Goal: Ask a question

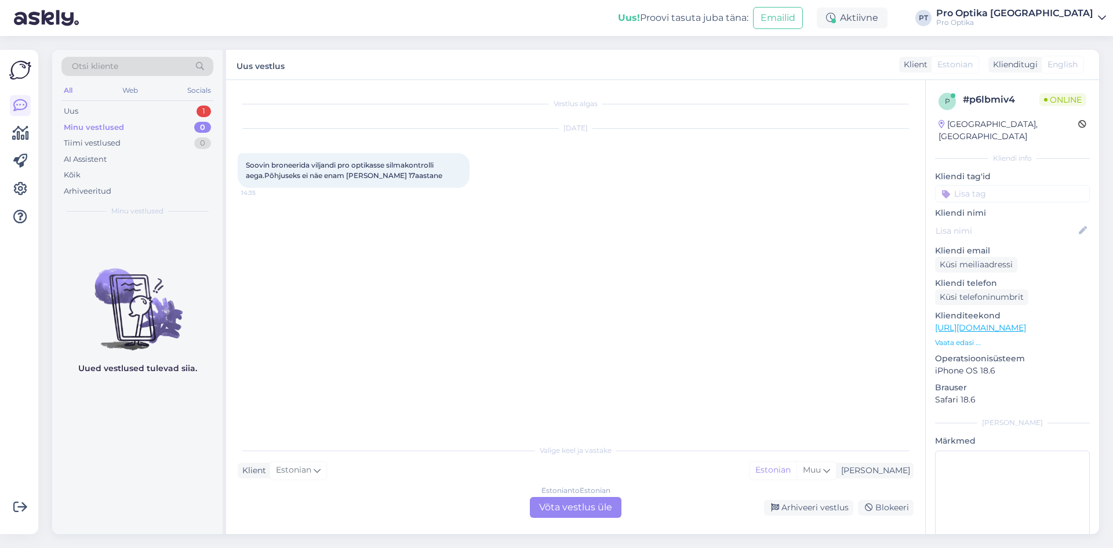
click at [535, 515] on div "Estonian to Estonian Võta vestlus üle" at bounding box center [576, 507] width 92 height 21
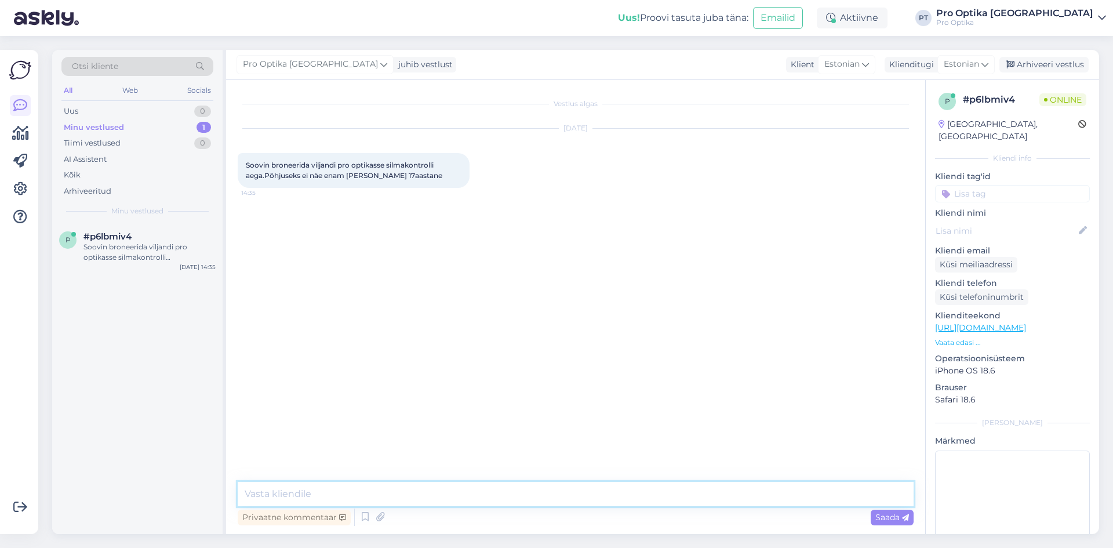
click at [475, 496] on textarea at bounding box center [576, 494] width 676 height 24
click at [477, 495] on textarea "TE" at bounding box center [576, 494] width 676 height 24
type textarea "Tere!"
click at [365, 522] on icon at bounding box center [365, 517] width 14 height 17
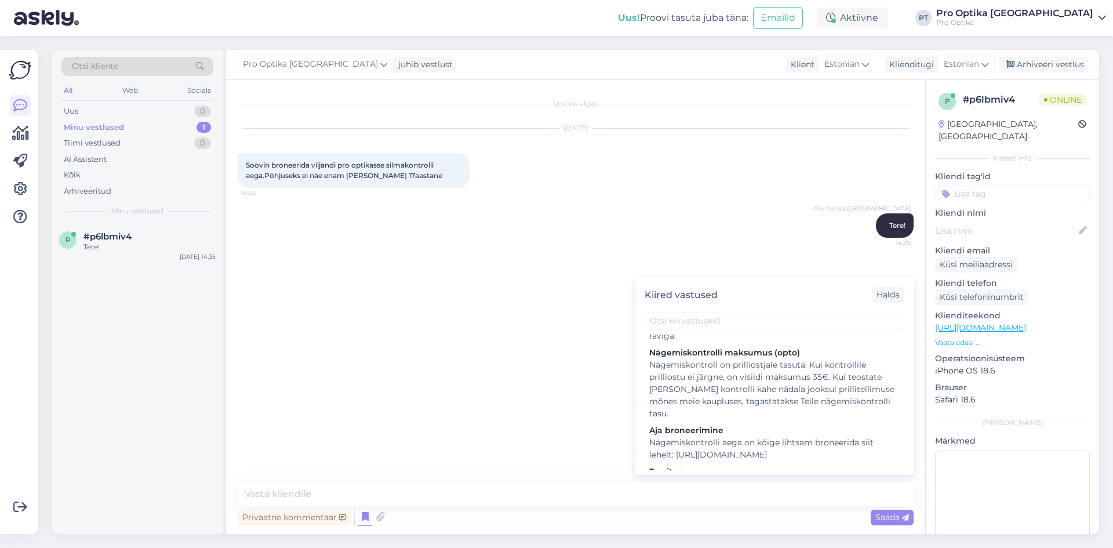
scroll to position [232, 0]
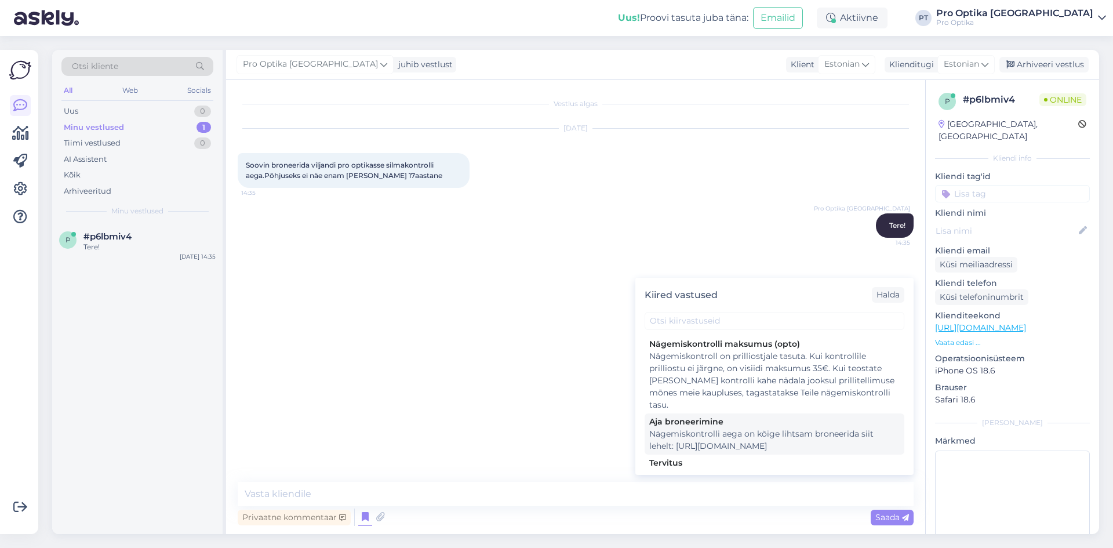
click at [709, 432] on div "Nägemiskontrolli aega on kõige lihtsam broneerida siit lehelt: [URL][DOMAIN_NAM…" at bounding box center [774, 440] width 250 height 24
type textarea "Nägemiskontrolli aega on kõige lihtsam broneerida siit lehelt: [URL][DOMAIN_NAM…"
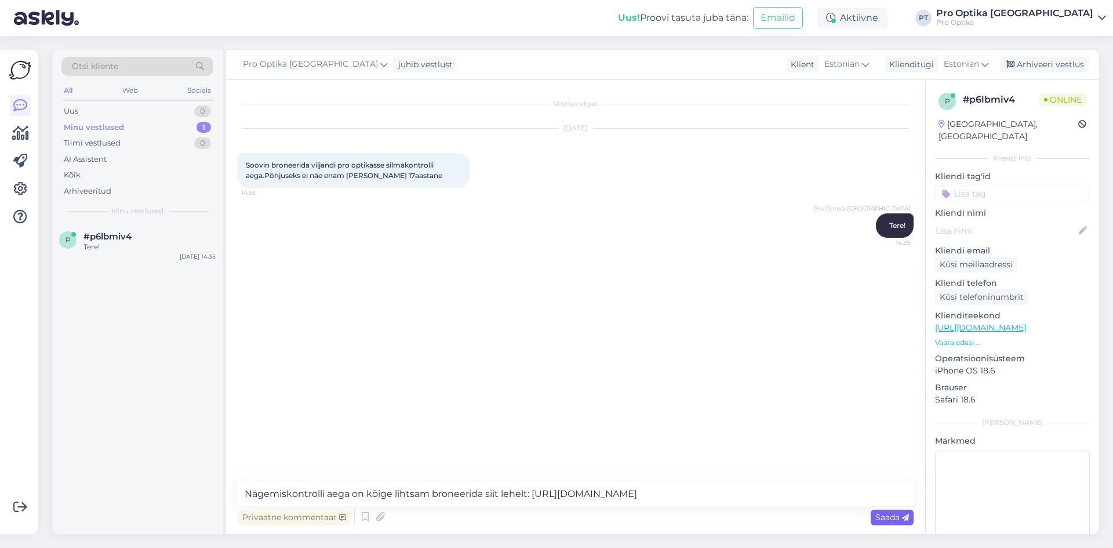
click at [885, 515] on span "Saada" at bounding box center [893, 517] width 34 height 10
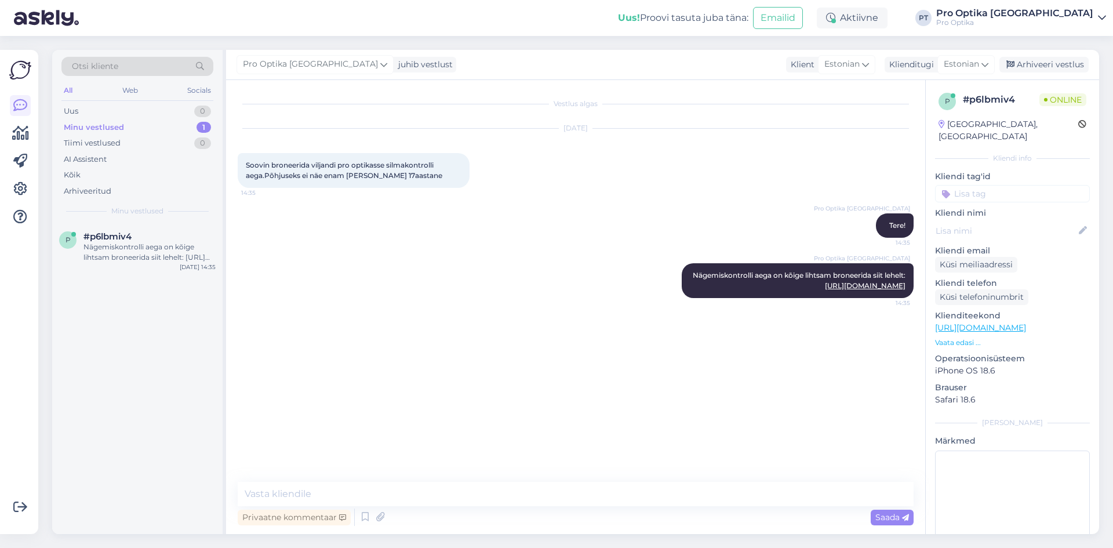
click at [178, 459] on div "p #p6lbmiv4 Nägemiskontrolli aega on kõige lihtsam broneerida siit lehelt: [URL…" at bounding box center [137, 378] width 170 height 311
click at [102, 227] on div "p #p6lbmiv4 1 Selge aitäh [DATE] 14:35" at bounding box center [137, 244] width 170 height 42
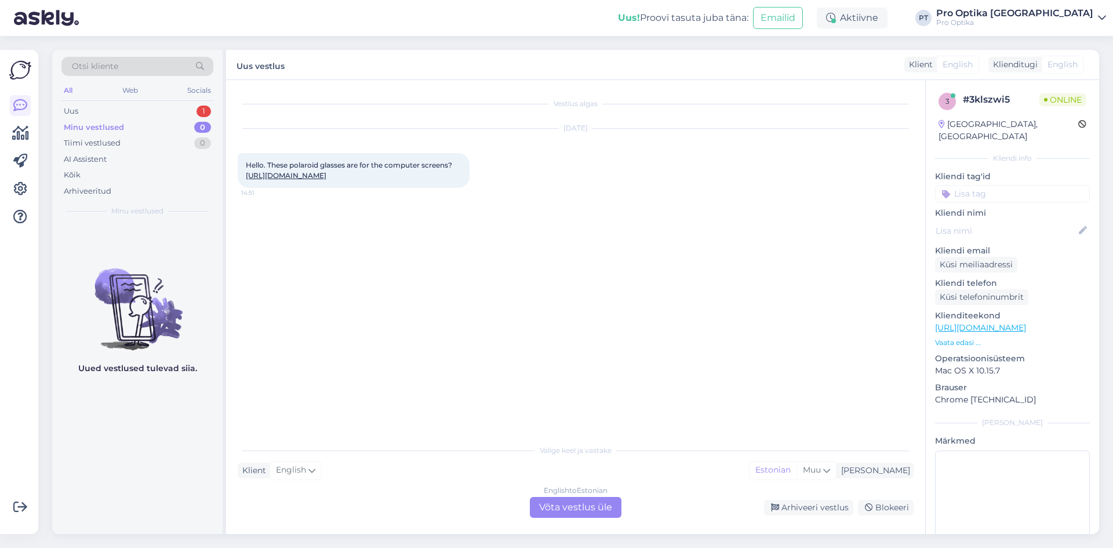
click at [586, 503] on div "English to Estonian Võta vestlus üle" at bounding box center [576, 507] width 92 height 21
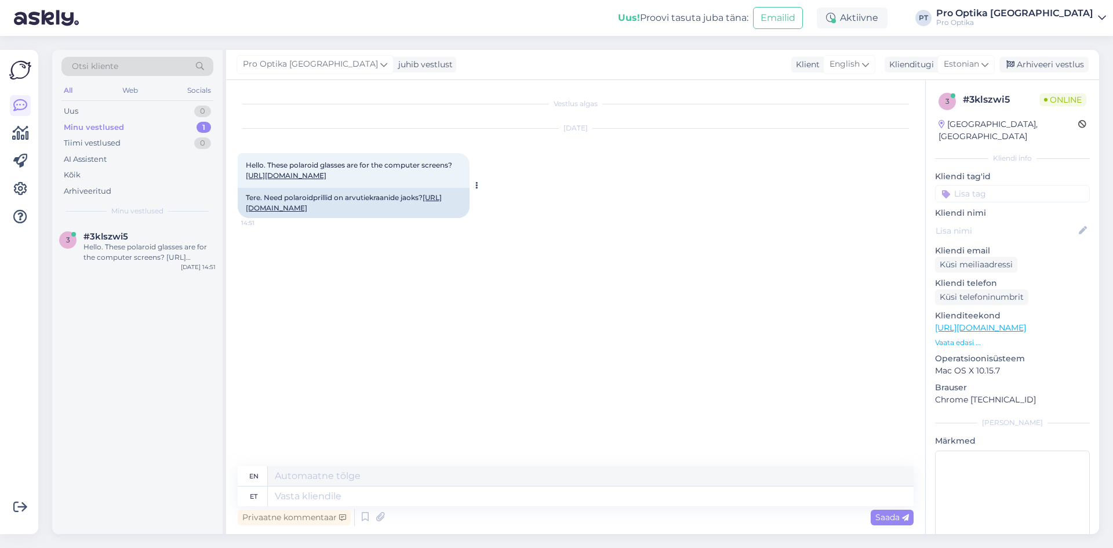
click at [321, 218] on div "Tere. Need polaroidprillid on arvutiekraanide jaoks? [URL][DOMAIN_NAME]" at bounding box center [354, 203] width 232 height 30
click at [404, 212] on link "[URL][DOMAIN_NAME]" at bounding box center [344, 202] width 196 height 19
drag, startPoint x: 317, startPoint y: 496, endPoint x: 357, endPoint y: 487, distance: 41.1
click at [317, 496] on textarea at bounding box center [591, 496] width 646 height 20
type textarea "Tere!"
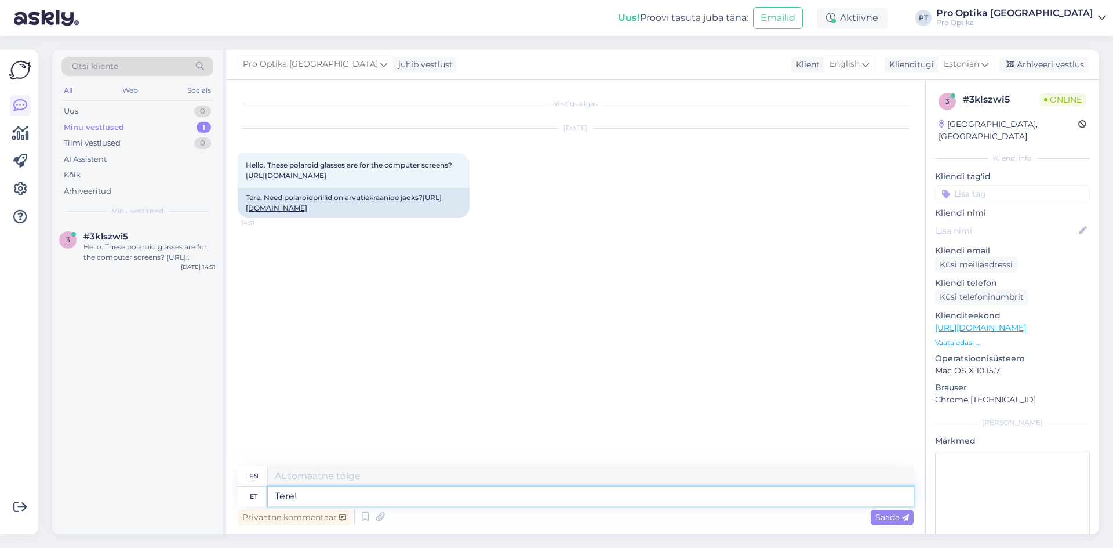
type textarea "Hello!"
type textarea "Tegemist"
type textarea "Doing"
type textarea "Tegemist on"
type textarea "It is"
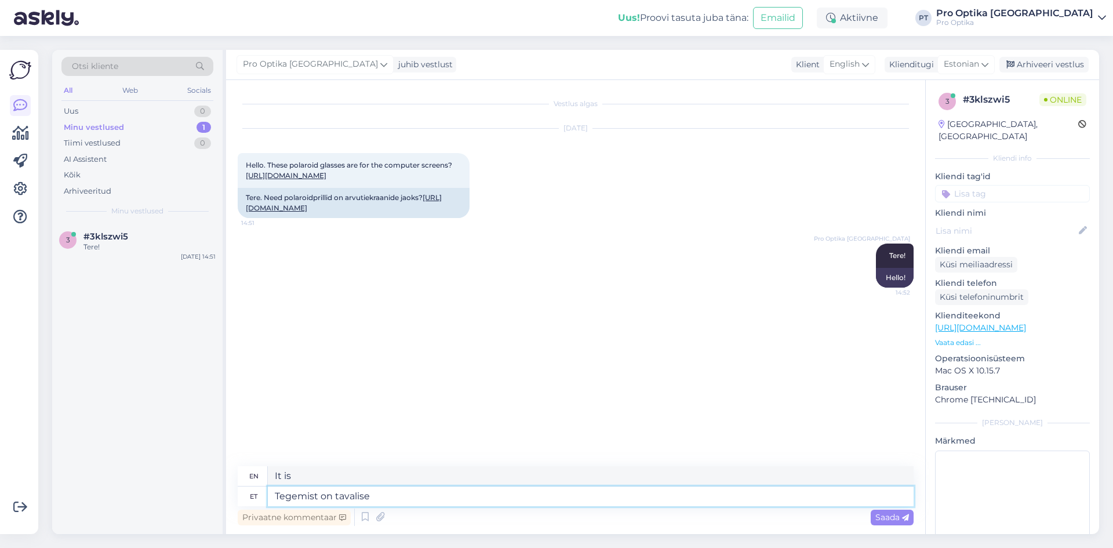
type textarea "Tegemist on tavalise"
type textarea "This is a normal"
type textarea "Tegemist on tavalise raamiga"
type textarea "This is a regular frame."
type textarea "Tegemist on tavalise raamiga kuhu"
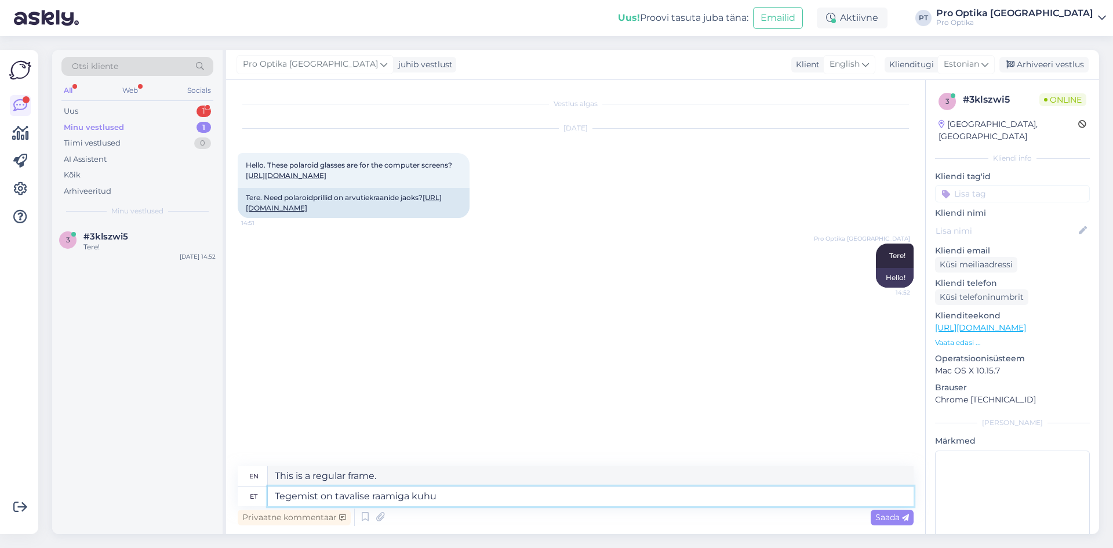
type textarea "This is a regular frame where"
type textarea "Tegemist on tavalise raamiga kuhu ette saab p"
type textarea "This is a regular frame that you can get by with."
type textarea "Tegemist on tavalise raamiga kuhu ette saab panna"
type textarea "It is a regular frame that you can put in front of it."
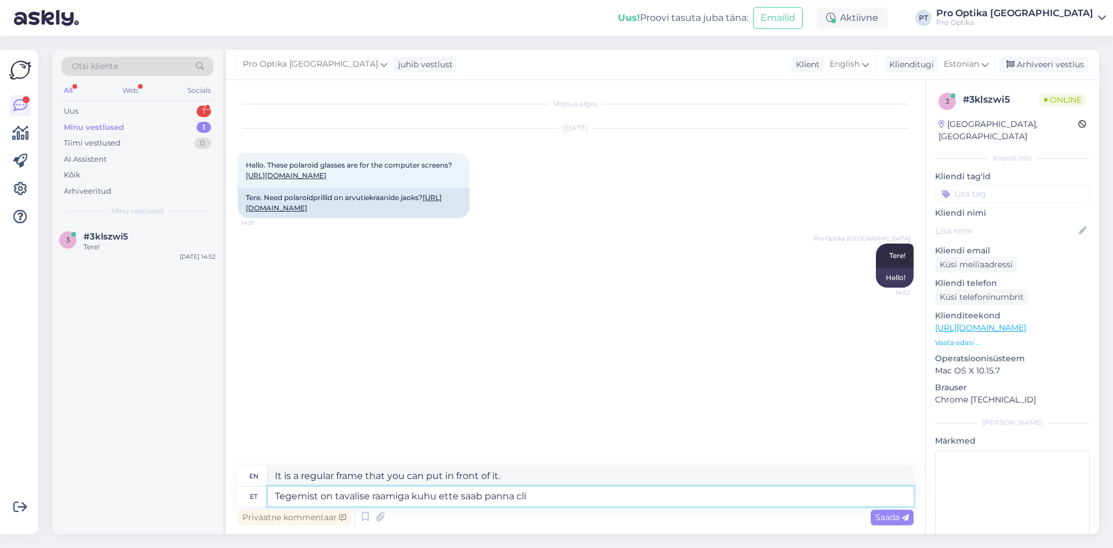
type textarea "Tegemist on tavalise raamiga kuhu ette saab panna cl"
type textarea "It is a regular frame where you can put a cli"
type textarea "Tegemist on tavalise raamiga kuhu ette saab panna"
type textarea "It is a regular frame that you can put in front of it."
type textarea "Tegemist on tavalise raamiga kuhu ette saab panna päikeseprilli"
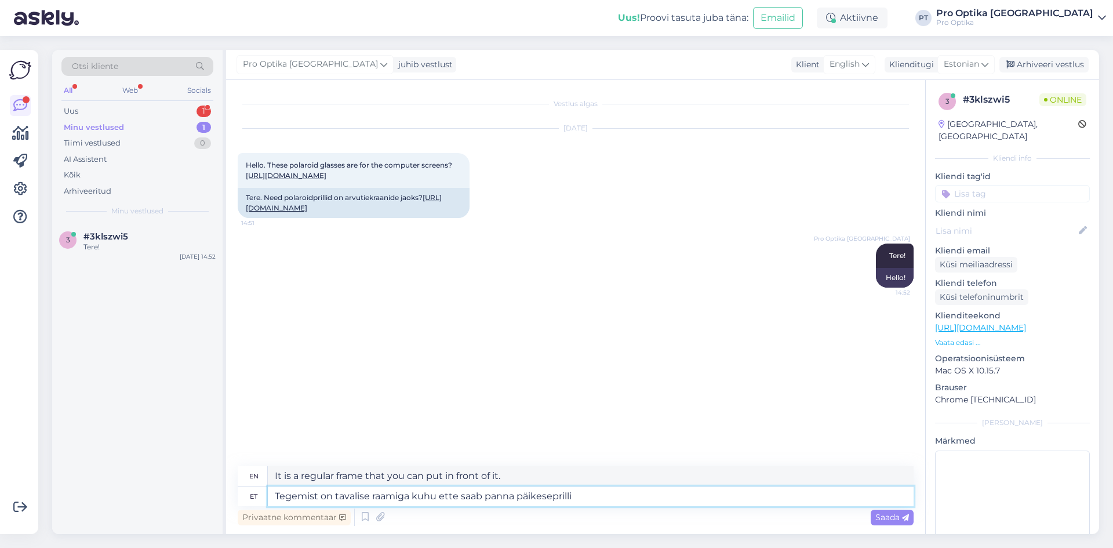
type textarea "It is a regular frame that you can put sunglasses on."
type textarea "Tegemist on tavalise raamiga kuhu ette saab panna päikeseprilli clip-on."
type textarea "It is a regular frame that can be clip-on to sunglasses."
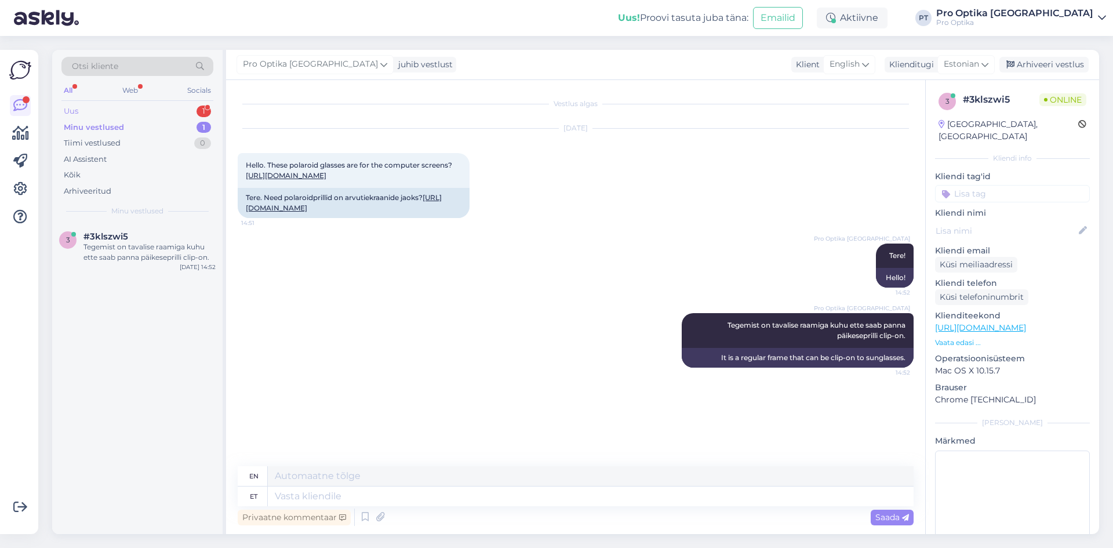
click at [201, 111] on div "1" at bounding box center [204, 112] width 14 height 12
click at [176, 233] on div "#tcdva5v6 1" at bounding box center [149, 236] width 132 height 10
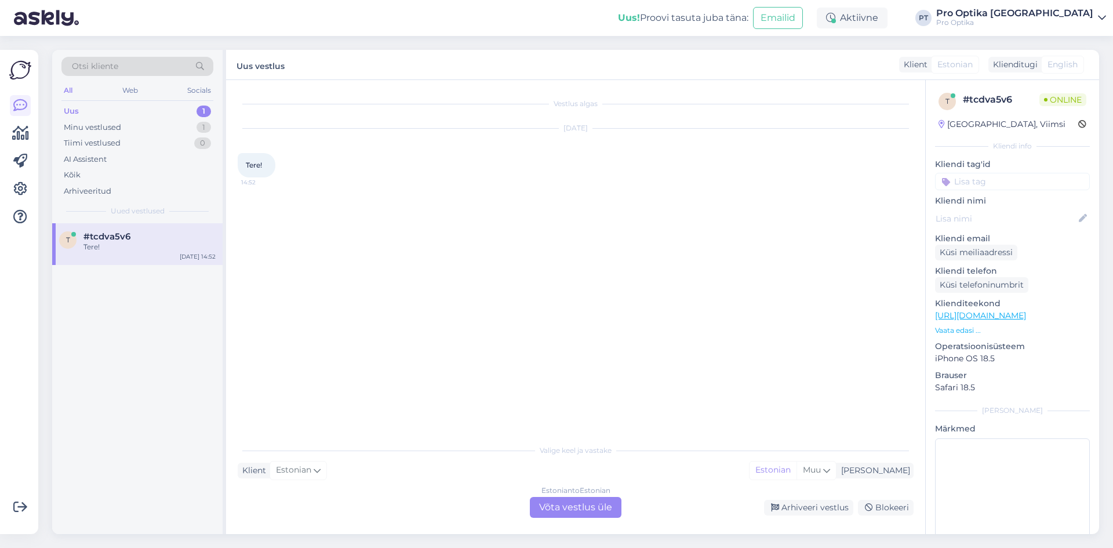
click at [562, 513] on div "Estonian to Estonian Võta vestlus üle" at bounding box center [576, 507] width 92 height 21
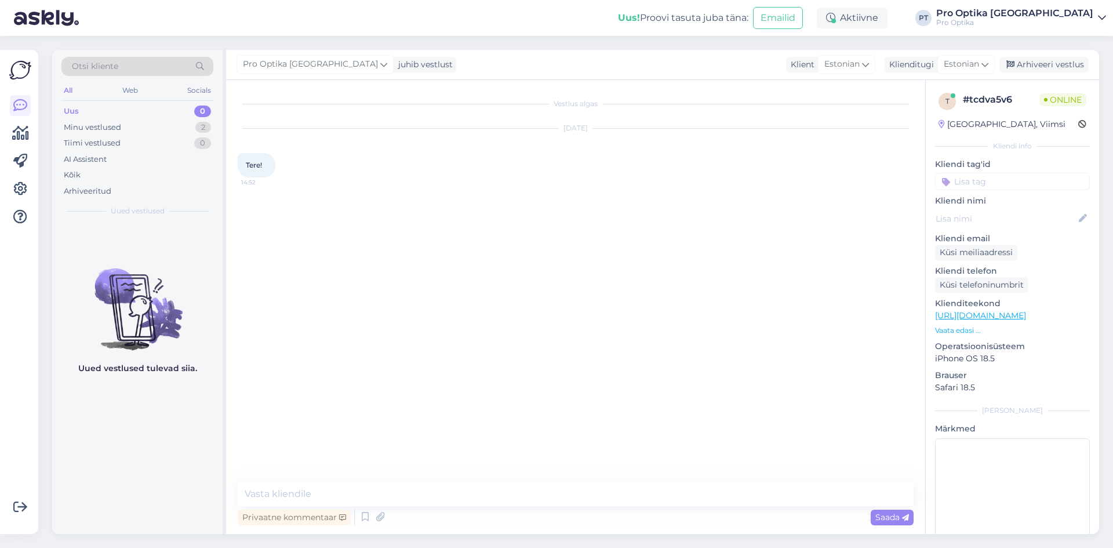
click at [460, 480] on div "Vestlus algas [DATE] Tere! 14:52 Privaatne kommentaar Saada" at bounding box center [575, 307] width 699 height 454
click at [460, 481] on div "Vestlus algas [DATE] Tere! 14:52 Privaatne kommentaar Saada" at bounding box center [575, 307] width 699 height 454
click at [455, 484] on textarea at bounding box center [576, 494] width 676 height 24
type textarea "Tere!"
click at [95, 130] on div "Minu vestlused" at bounding box center [92, 128] width 57 height 12
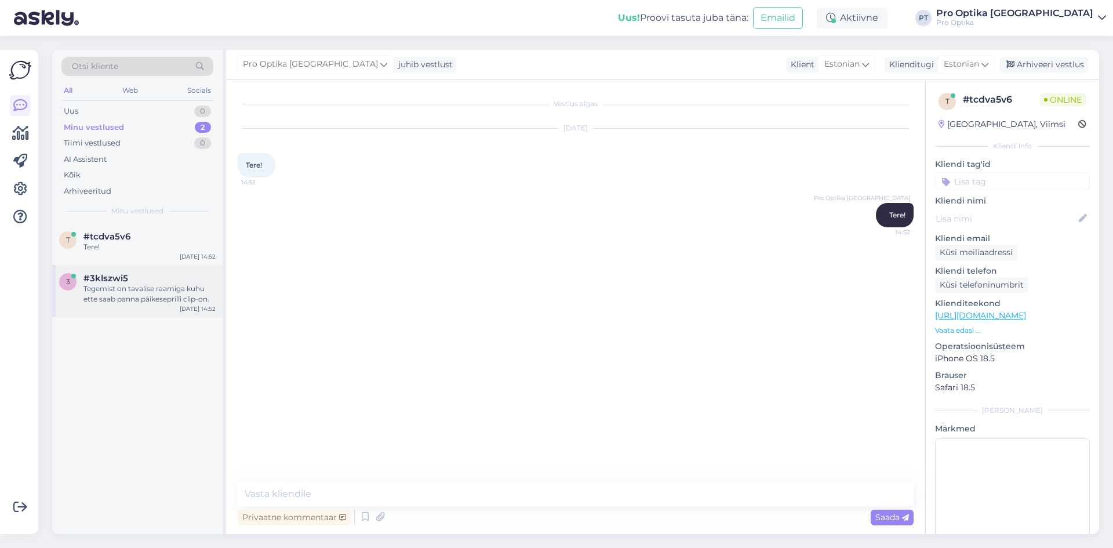
click at [110, 308] on div "3 #3klszwi5 Tegemist on tavalise raamiga kuhu ette saab panna päikeseprilli cli…" at bounding box center [137, 291] width 170 height 52
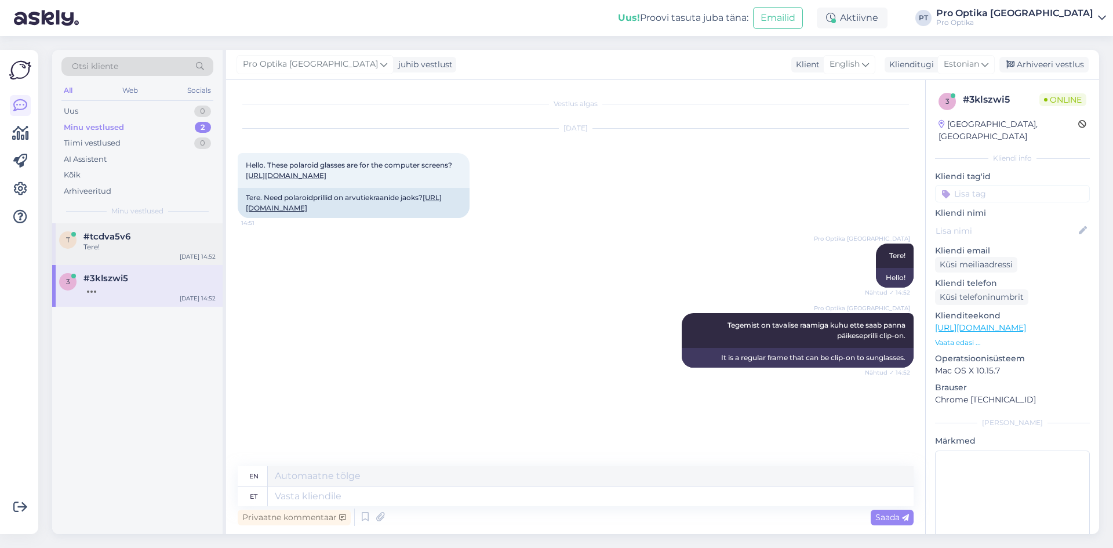
click at [105, 242] on div "Tere!" at bounding box center [149, 247] width 132 height 10
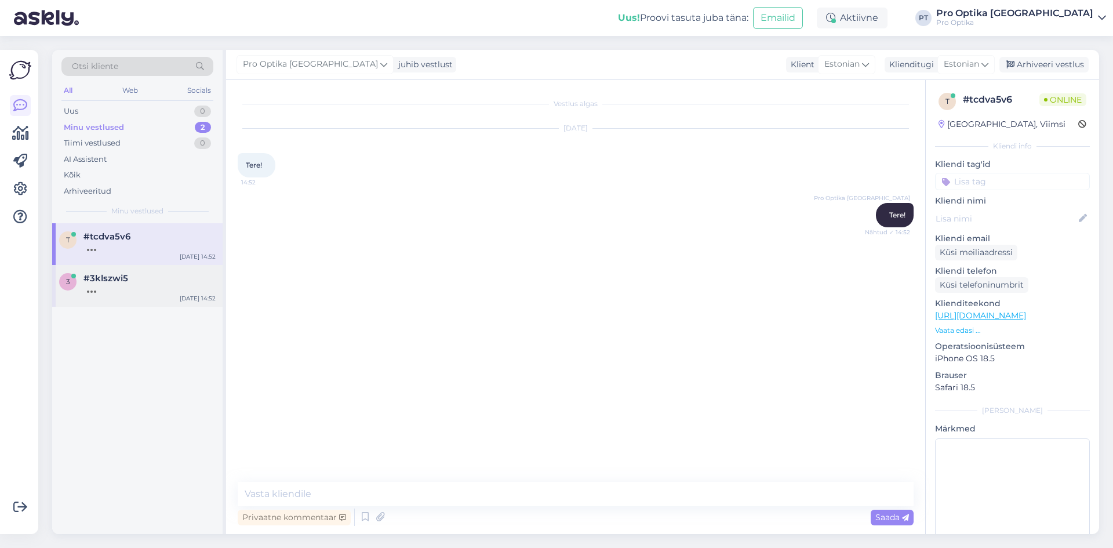
click at [144, 284] on div at bounding box center [149, 289] width 132 height 10
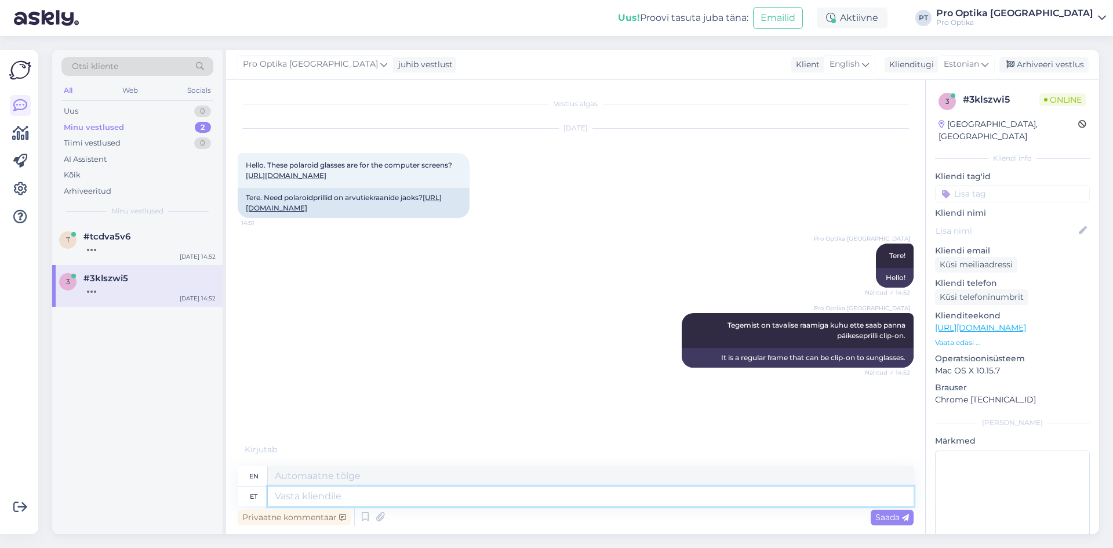
click at [321, 499] on textarea at bounding box center [591, 496] width 646 height 20
type textarea "Raami si"
type textarea "Frame"
type textarea "Raami siis"
type textarea "Then frame it."
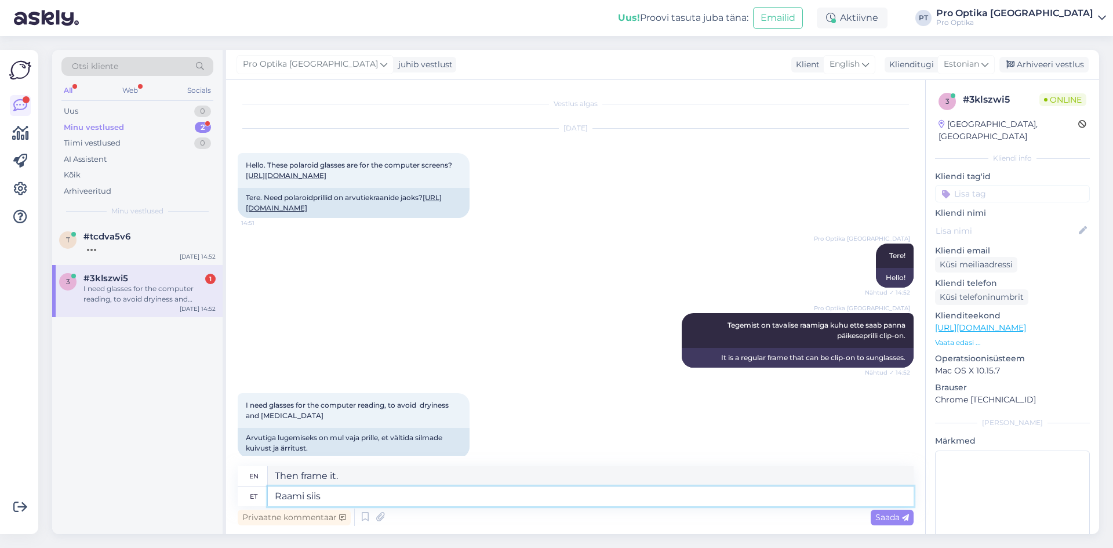
scroll to position [36, 0]
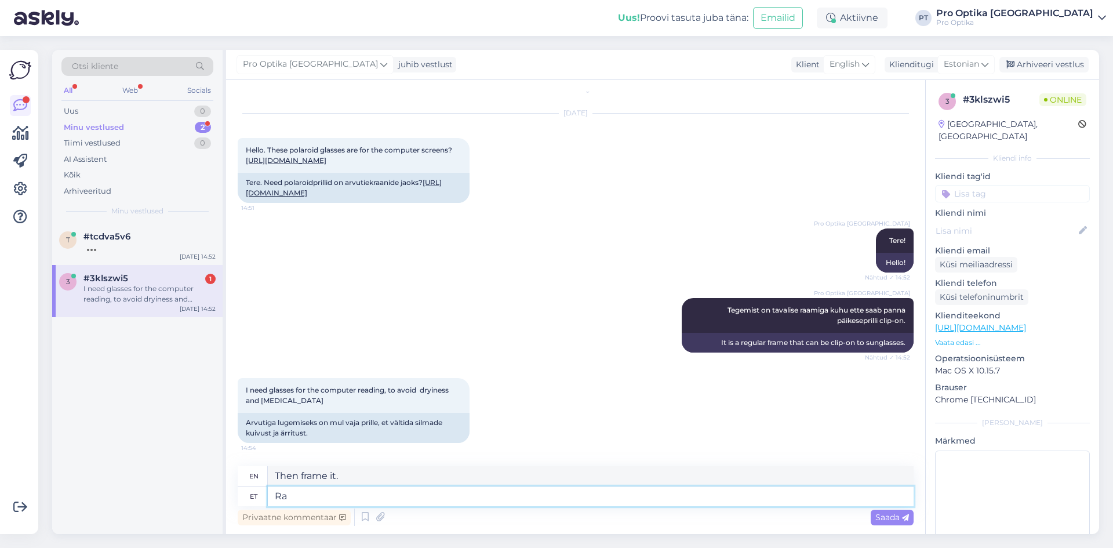
type textarea "R"
type textarea "Frame"
type textarea "Si"
type textarea "Then"
type textarea "S"
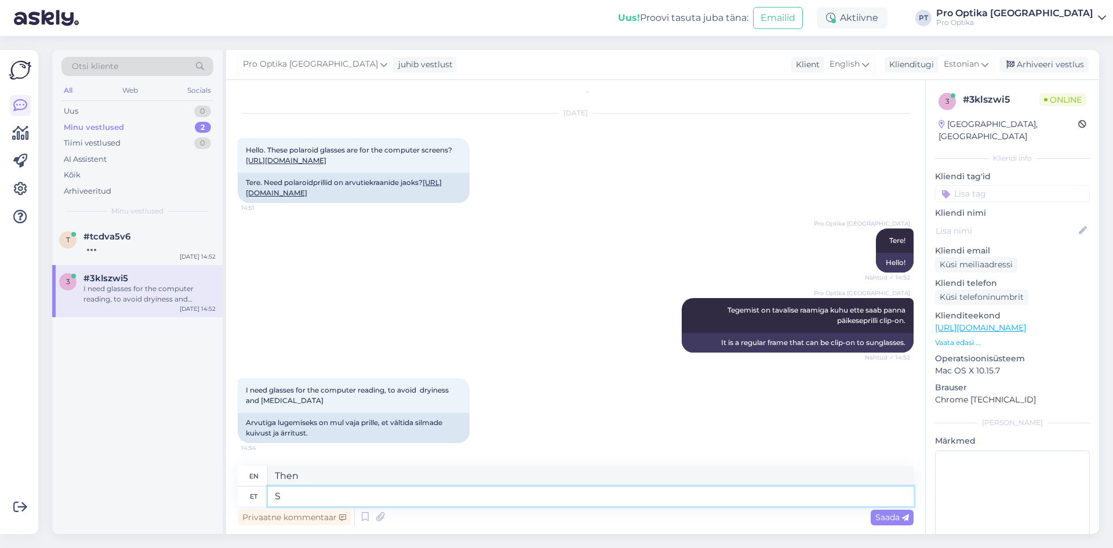
type textarea "S"
type textarea "Saate"
type textarea "You can"
type textarea "Saate valida"
type textarea "You can choose"
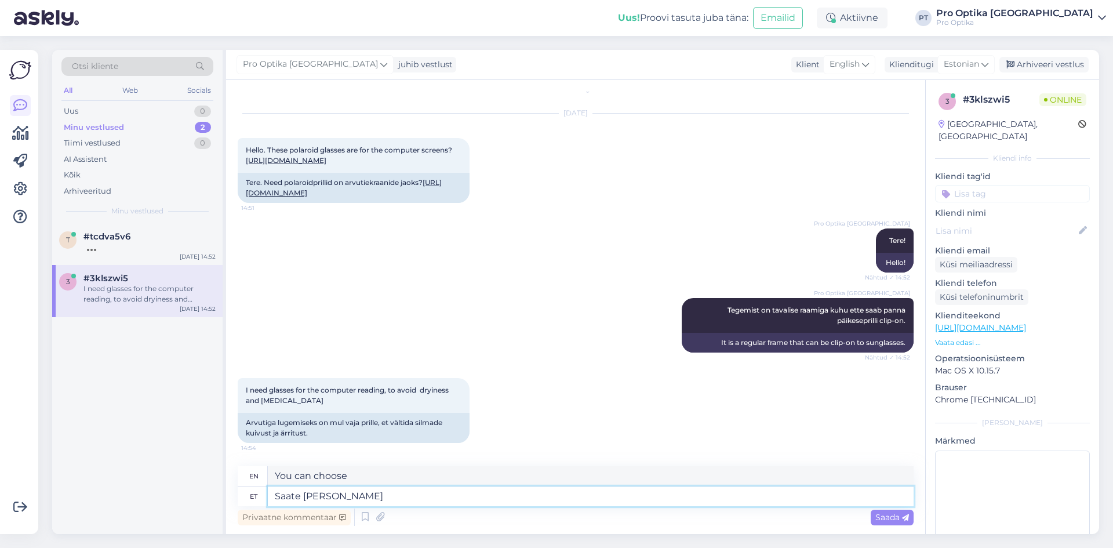
type textarea "Saate [PERSON_NAME] s"
type textarea "You can choose for yourself"
type textarea "Saate [PERSON_NAME] sonivad"
type textarea "You can choose your own sounds."
type textarea "Saate [PERSON_NAME] sonivad raamis"
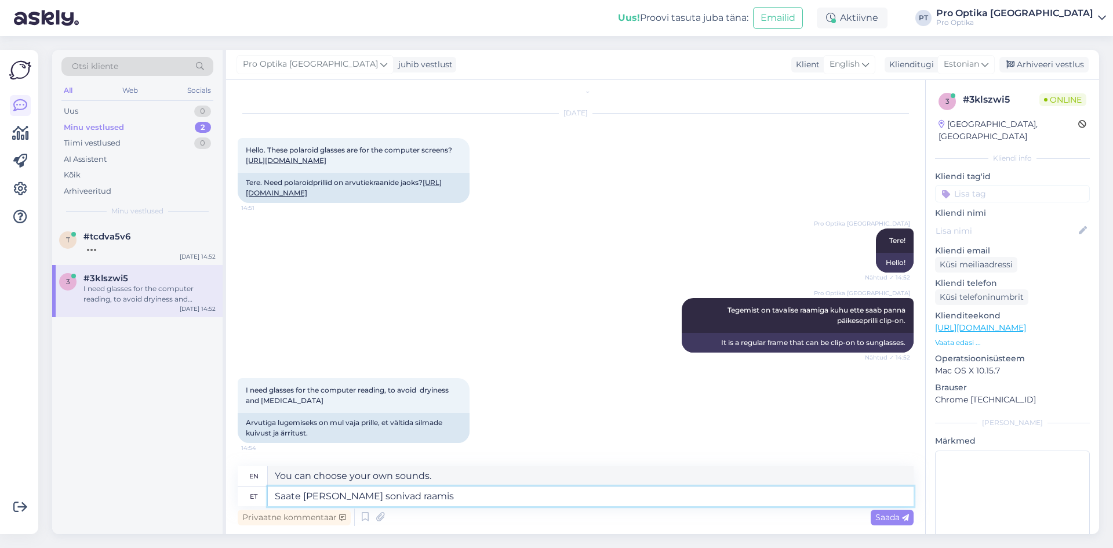
type textarea "You can choose your own frames"
type textarea "Saate [PERSON_NAME] sonivad raamis ja s"
type textarea "You can choose your own frames and"
type textarea "Saate [PERSON_NAME] sonivad raamis [PERSON_NAME]"
type textarea "You can choose your own frames and place them there."
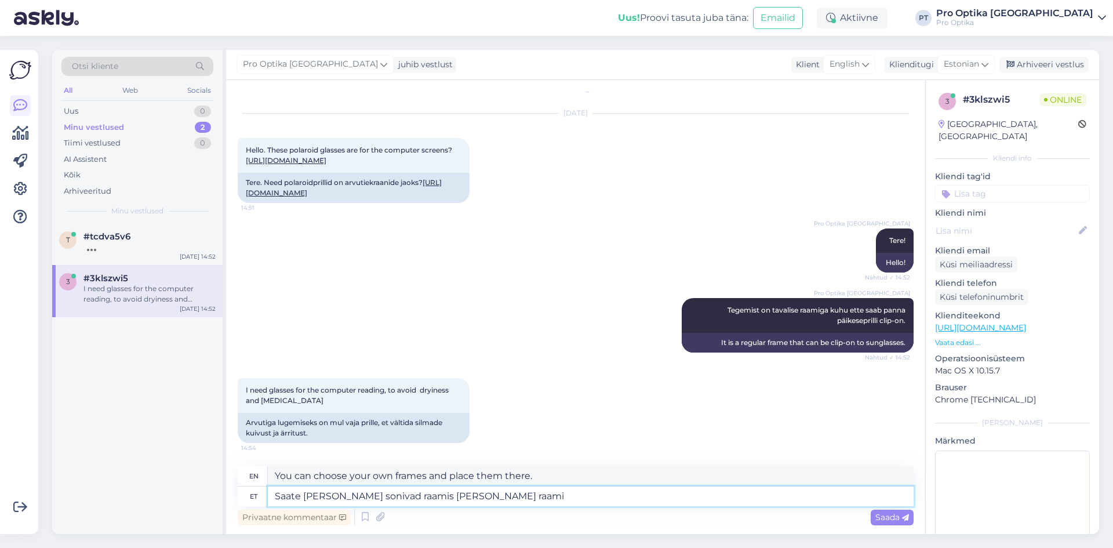
type textarea "Saate [PERSON_NAME] sonivad raamis [PERSON_NAME] raami"
type textarea "You can choose your own frames and frame them."
type textarea "Saate [PERSON_NAME] sonivad raamis [PERSON_NAME] raami tellida"
type textarea "You can choose the frame you like and order a frame for it."
type textarea "Saate [PERSON_NAME] sonivad raamis [PERSON_NAME] raami tellida [PERSON_NAME]"
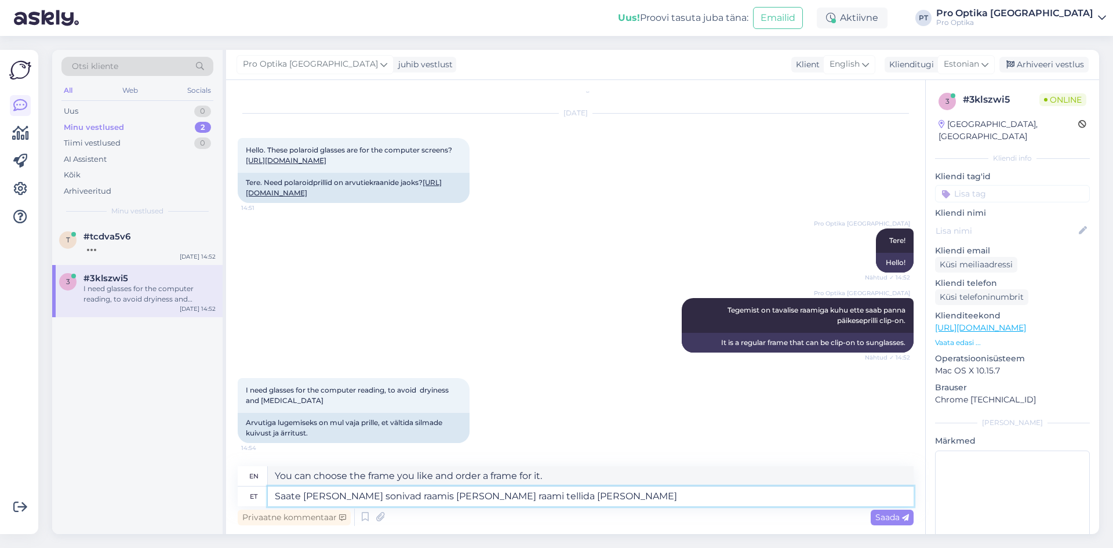
type textarea "You can choose the frame you like and order the frame without"
type textarea "Saate [PERSON_NAME] sonivad raamis [PERSON_NAME] raami tellida [PERSON_NAME] tu…"
type textarea "You can choose your own frame and order a frame without reinforcements."
type textarea "Saate [PERSON_NAME] sonivad raamis [PERSON_NAME] raami tellida [PERSON_NAME] tu…"
type textarea "You can choose your own frame and order a frame without any hassle on your comp…"
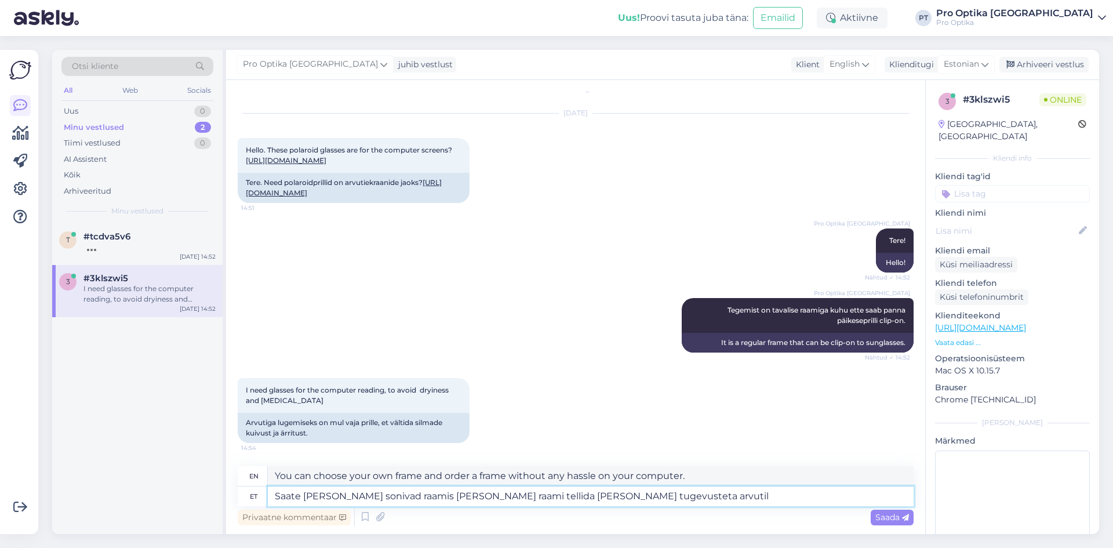
type textarea "Saate [PERSON_NAME] sonivad raamis [PERSON_NAME] raami tellida [PERSON_NAME] tu…"
type textarea "You can choose the frame that suits you and order the frame without any compute…"
type textarea "Saate [PERSON_NAME] sonivad raamis [PERSON_NAME] raami tellida [PERSON_NAME] tu…"
type textarea "You can choose your own frame and order a frame for it without any reinforcemen…"
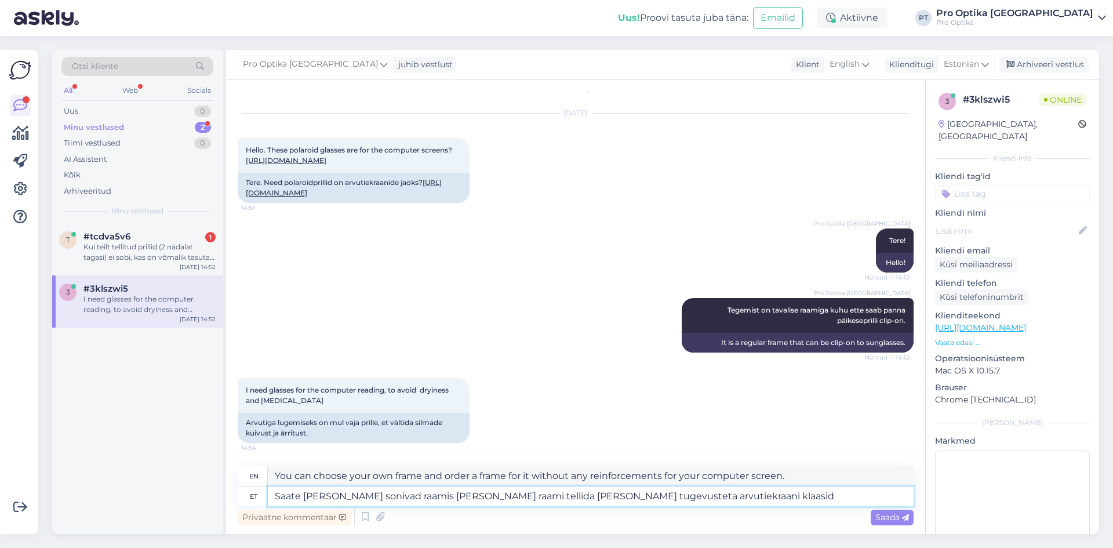
type textarea "Saate [PERSON_NAME] sonivad raamis [PERSON_NAME] raami tellida [PERSON_NAME] tu…"
type textarea "You can choose a frame that suits you and order computer screen glasses without…"
click at [435, 496] on textarea "Saate [PERSON_NAME] sonivad raamis [PERSON_NAME] raami tellida [PERSON_NAME] tu…" at bounding box center [591, 496] width 646 height 20
type textarea "Saate [PERSON_NAME] sob [PERSON_NAME] raami tellida [PERSON_NAME] tugevusteta a…"
type textarea "You can choose your own computer screen glasses and order a frame for them with…"
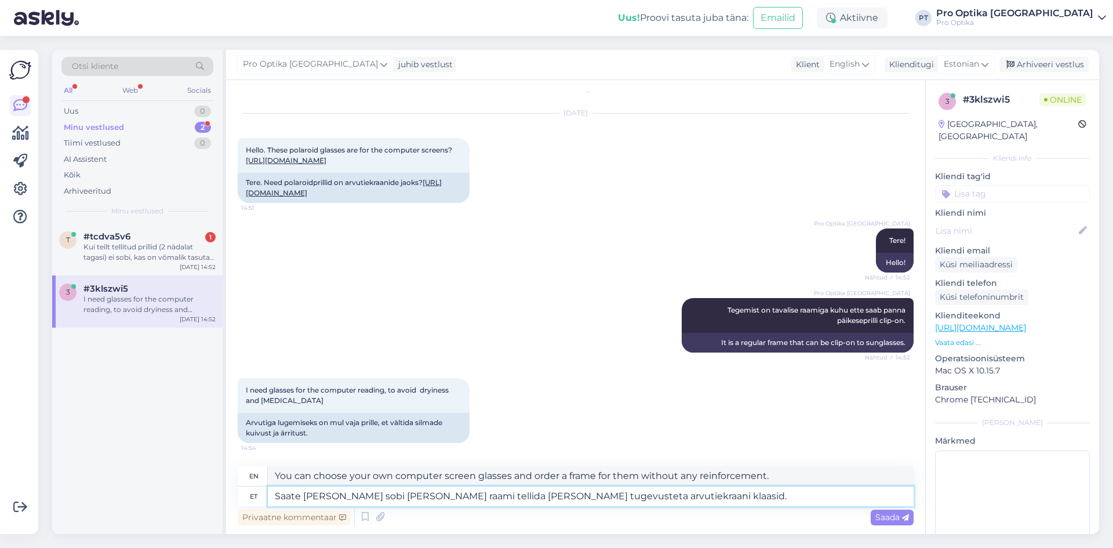
type textarea "Saate [PERSON_NAME] sobiv [PERSON_NAME] raami tellida [PERSON_NAME] tugevusteta…"
type textarea "You can choose a frame that suits you and order computer screen glasses without…"
type textarea "Saate [PERSON_NAME] sobiva raami [PERSON_NAME] raami tellida [PERSON_NAME] tuge…"
type textarea "You can choose a frame that suits you and order computer screen glasses without…"
click at [464, 497] on textarea "Saate [PERSON_NAME] sobiva raami [PERSON_NAME] raami tellida [PERSON_NAME] tuge…" at bounding box center [591, 496] width 646 height 20
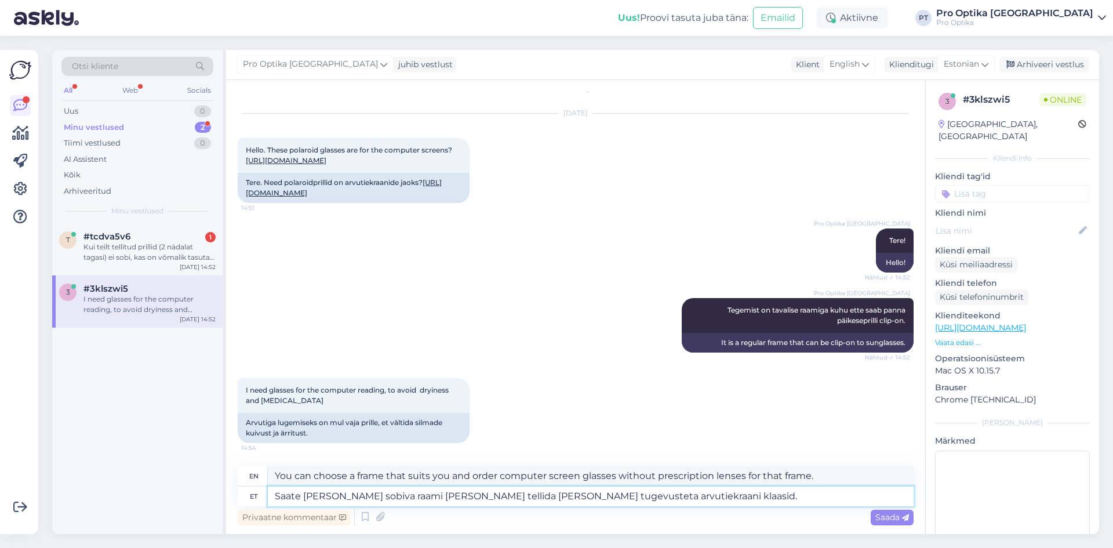
type textarea "Saate [PERSON_NAME] sobiva raami [PERSON_NAME] tellida [PERSON_NAME] tugevustet…"
type textarea "You can choose the frame that suits you and order the frame without any strengt…"
click at [699, 496] on textarea "Saate [PERSON_NAME] sobiva raami [PERSON_NAME] tellida [PERSON_NAME] tugevustet…" at bounding box center [591, 496] width 646 height 20
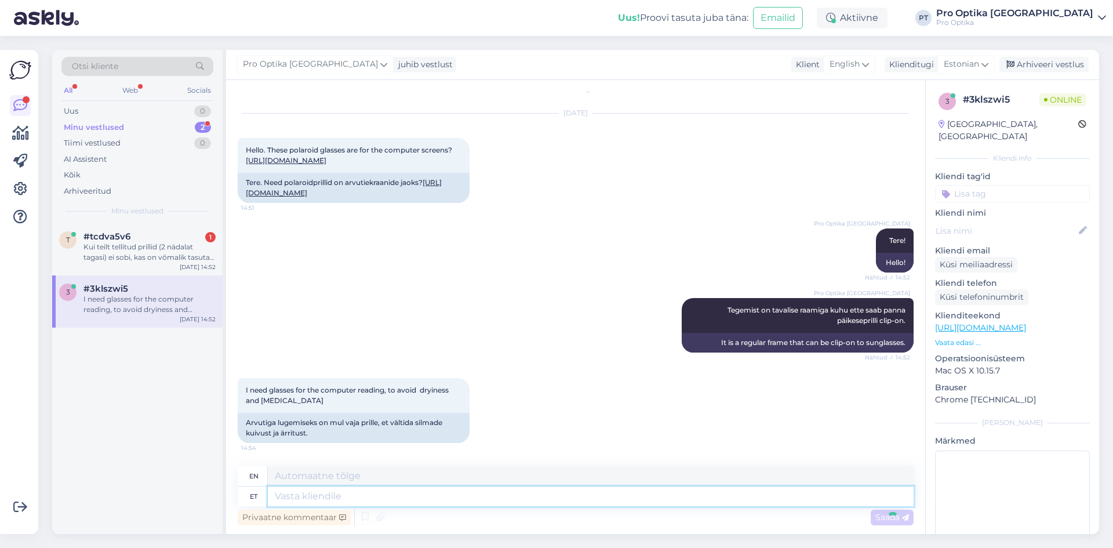
scroll to position [126, 0]
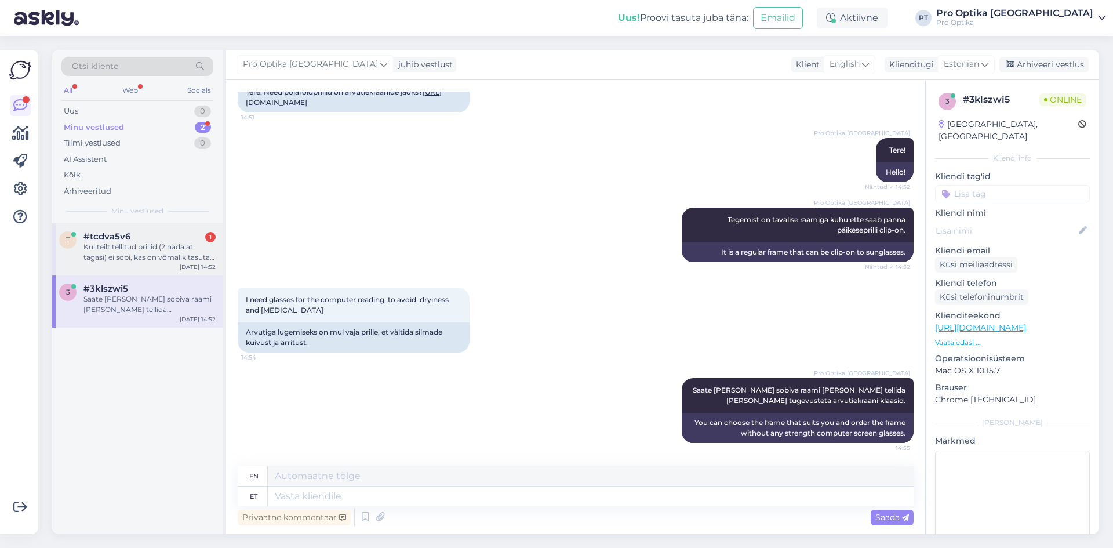
click at [161, 248] on div "Kui teilt tellitud prillid (2 nädalat tagasi) ei sobi, kas on võmalik tasuta va…" at bounding box center [149, 252] width 132 height 21
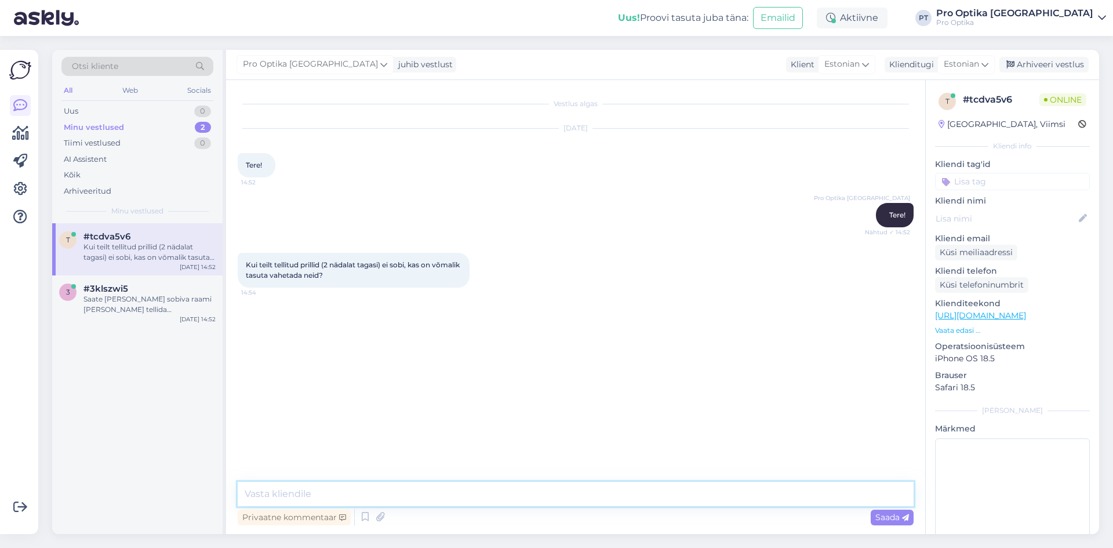
click at [313, 489] on textarea at bounding box center [576, 494] width 676 height 24
type textarea "Kas tegemist on päikeseprilliga või mis prilliga?"
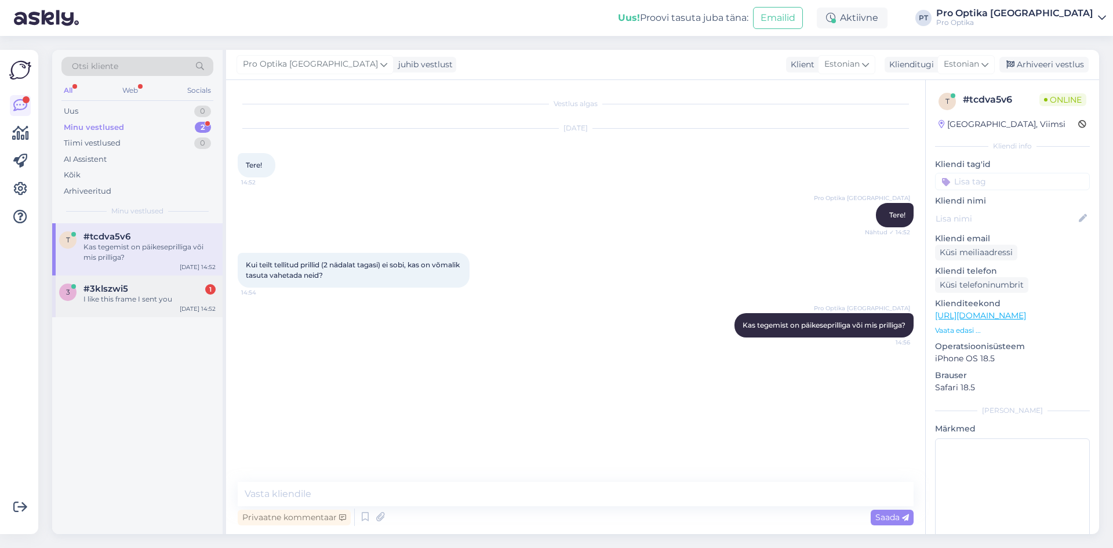
click at [119, 299] on div "I like this frame I sent you" at bounding box center [149, 299] width 132 height 10
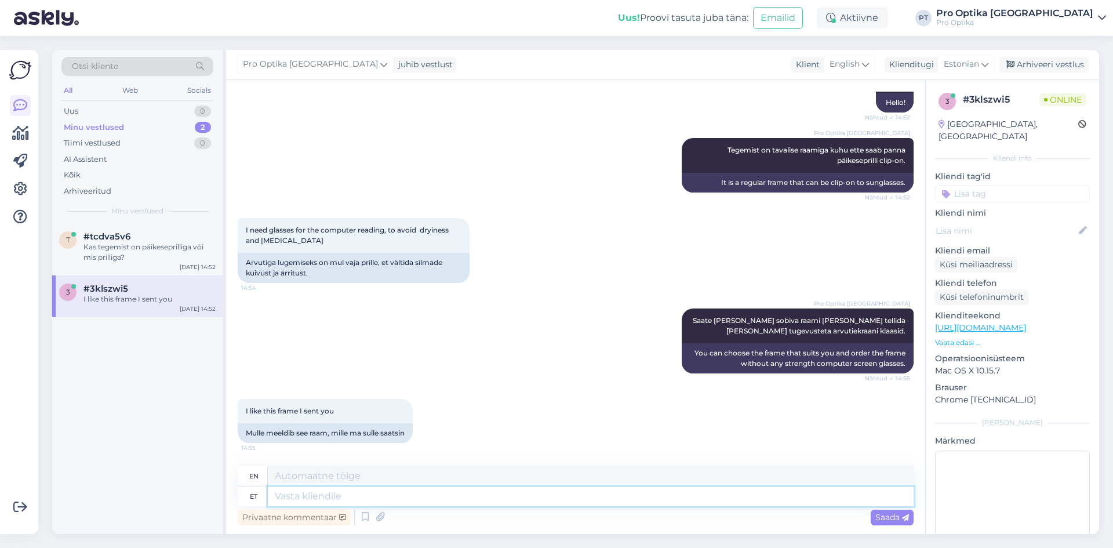
click at [355, 502] on textarea at bounding box center [591, 496] width 646 height 20
type textarea "Jah, s"
type textarea "Yes,"
type textarea "Jah, siia"
type textarea "Yes, here."
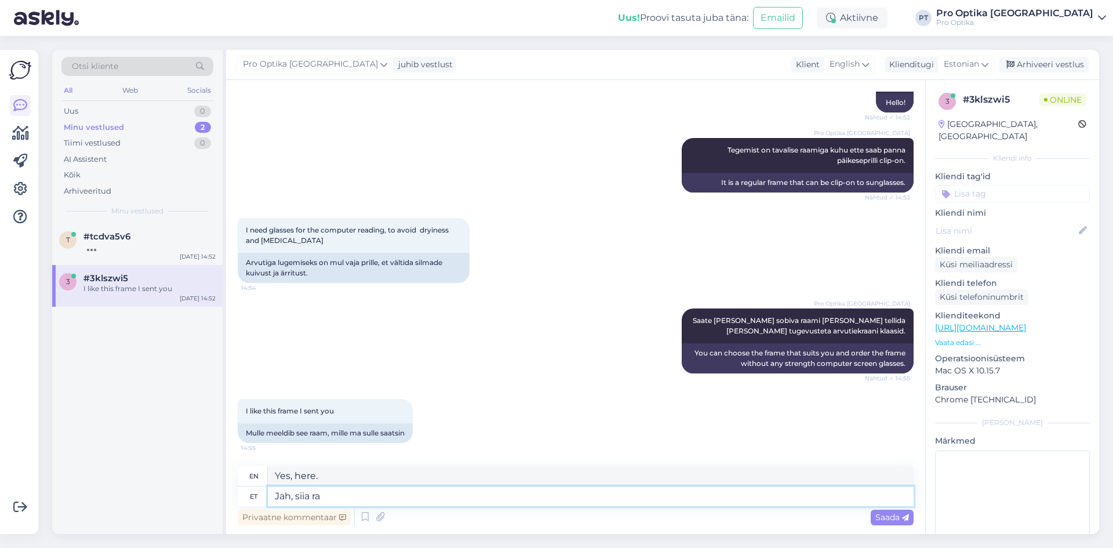
scroll to position [266, 0]
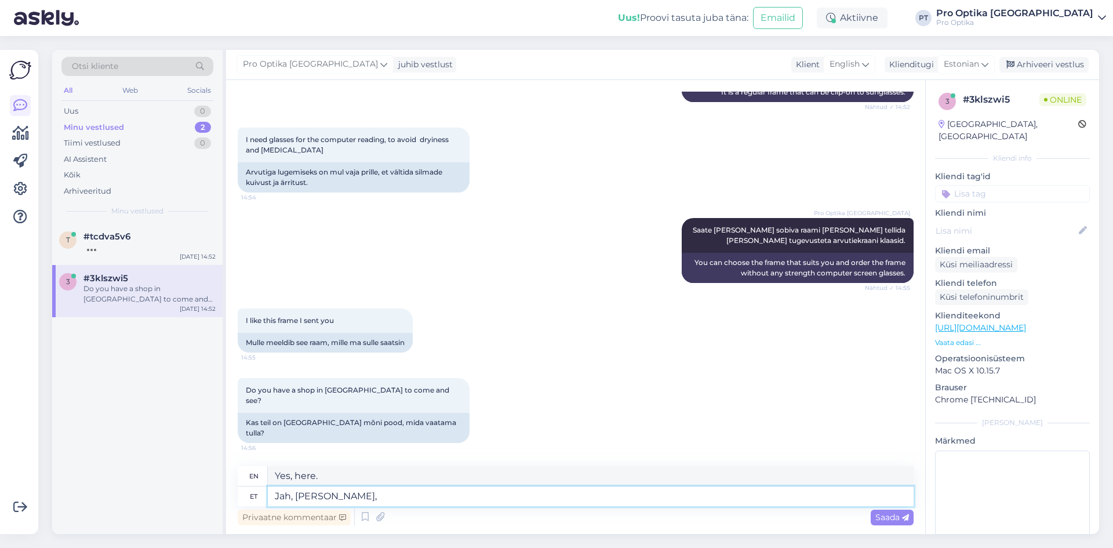
type textarea "Jah, [PERSON_NAME],i"
type textarea "Yes, come here."
type textarea "Jah, siia"
type textarea "Yes, here."
type textarea "[PERSON_NAME]"
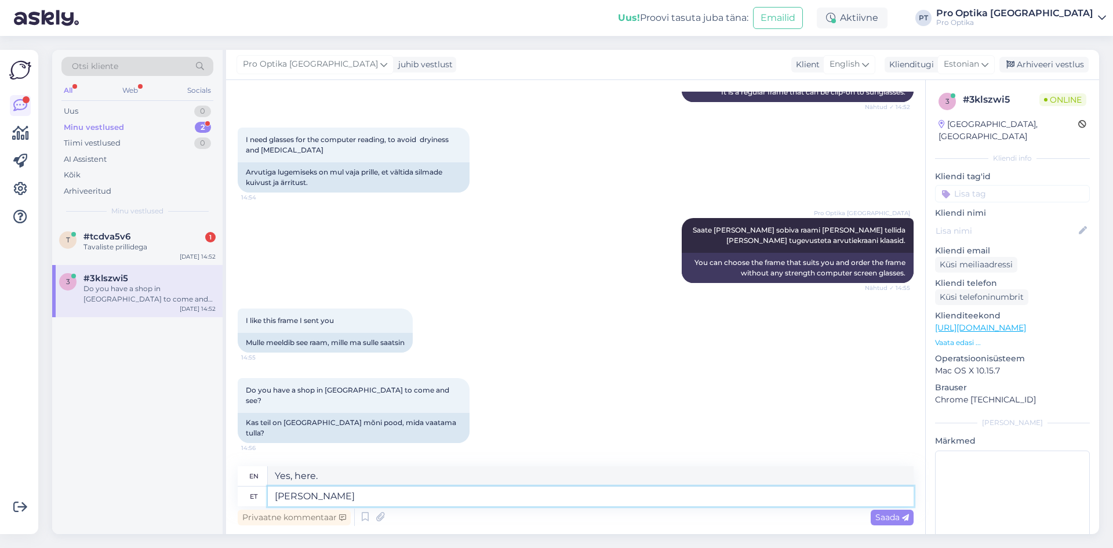
type textarea "Yes,"
type textarea "J"
type textarea "Jah m"
type textarea "Yes"
type textarea "J"
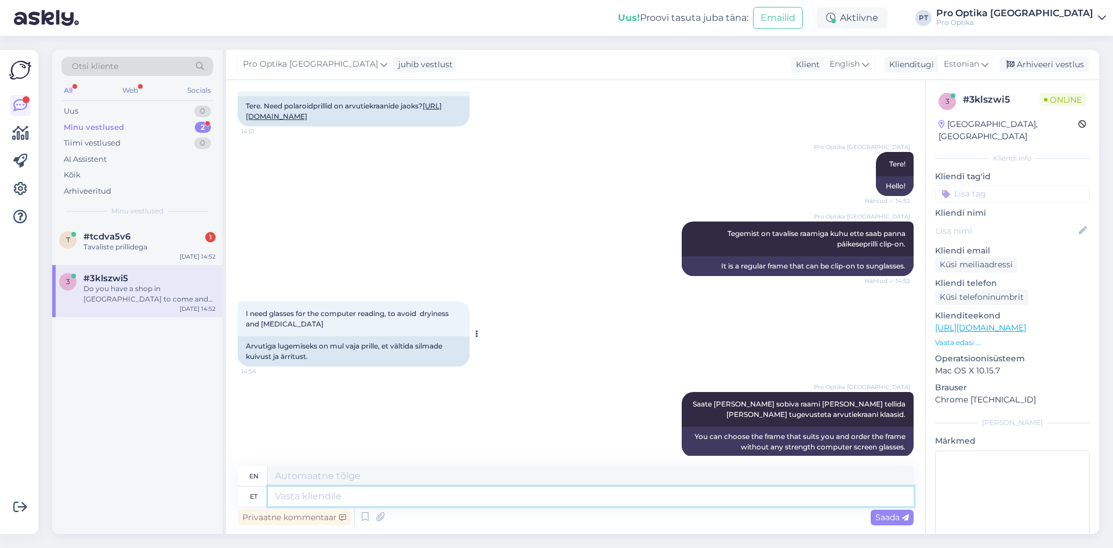
scroll to position [0, 0]
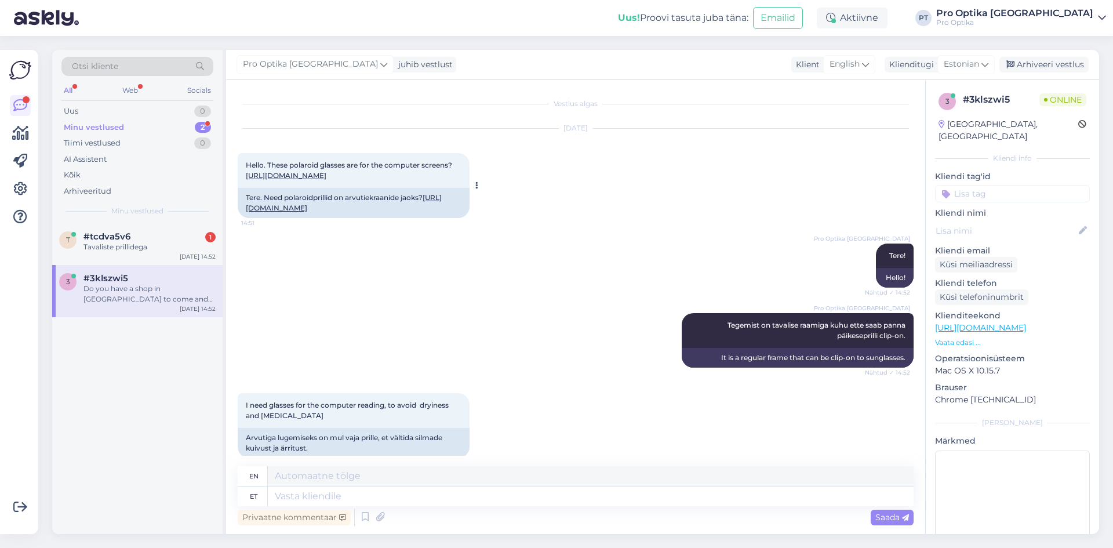
click at [336, 212] on link "[URL][DOMAIN_NAME]" at bounding box center [344, 202] width 196 height 19
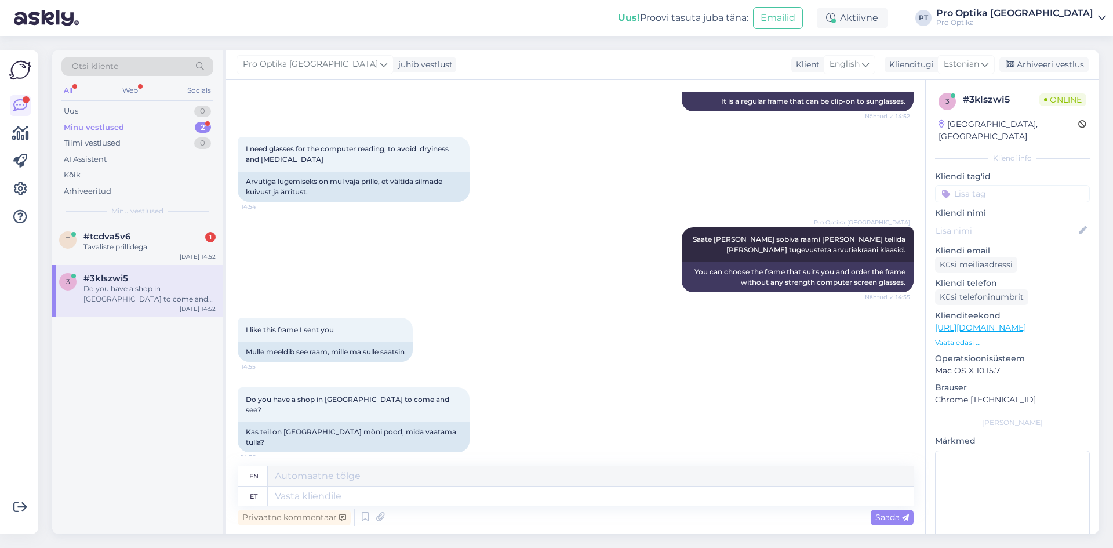
scroll to position [266, 0]
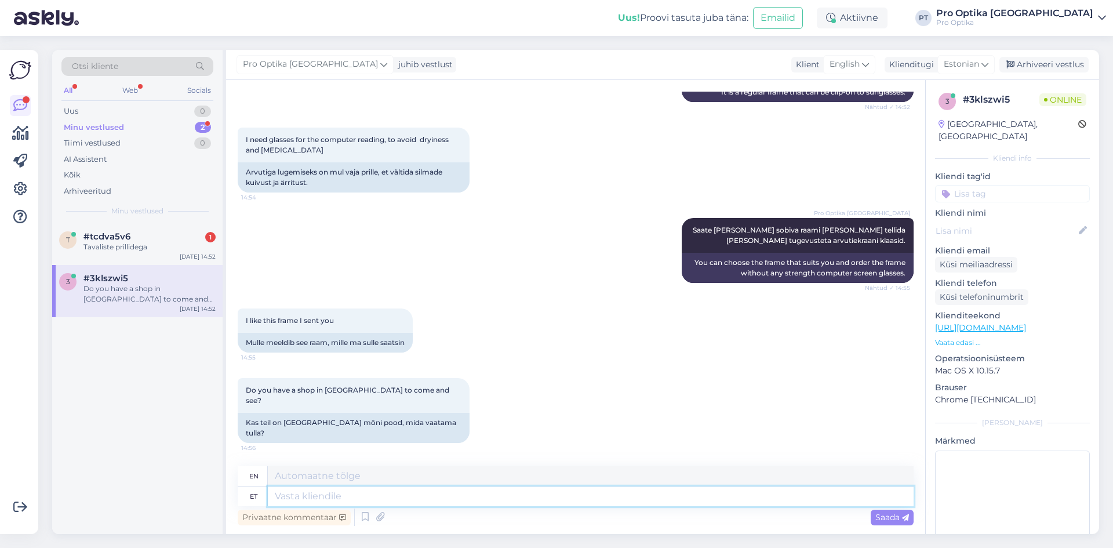
click at [324, 498] on textarea at bounding box center [591, 496] width 646 height 20
type textarea "Jah"
type textarea "Yes"
type textarea "Jah [GEOGRAPHIC_DATA] o"
type textarea "Yes in [GEOGRAPHIC_DATA]"
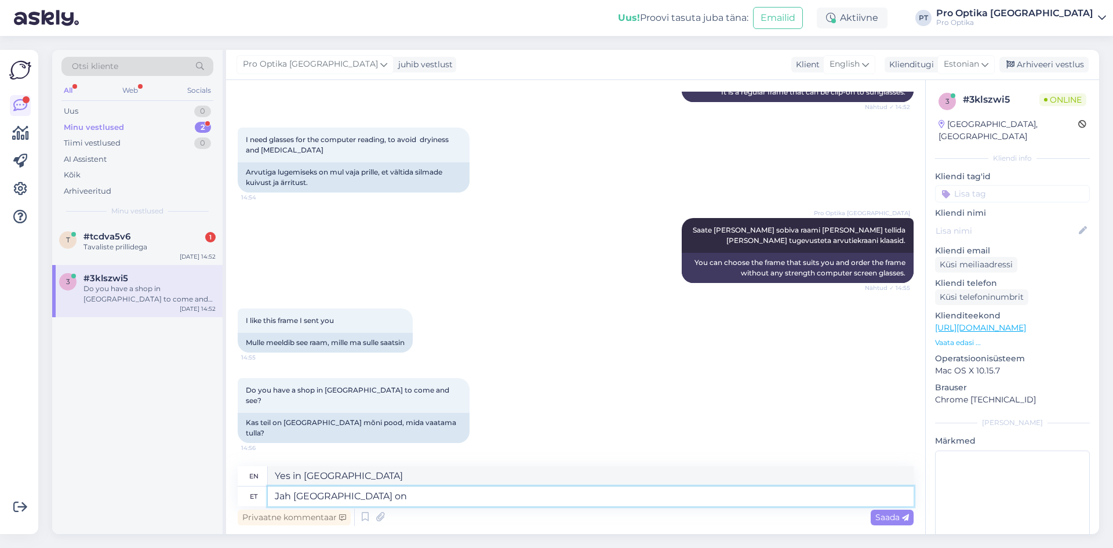
type textarea "Jah [GEOGRAPHIC_DATA] on m"
type textarea "Yes, there is in [GEOGRAPHIC_DATA]."
type textarea "Jah [GEOGRAPHIC_DATA] on meil"
type textarea "Yes, we have it in [GEOGRAPHIC_DATA]."
type textarea "Jah [GEOGRAPHIC_DATA] on meil kaka"
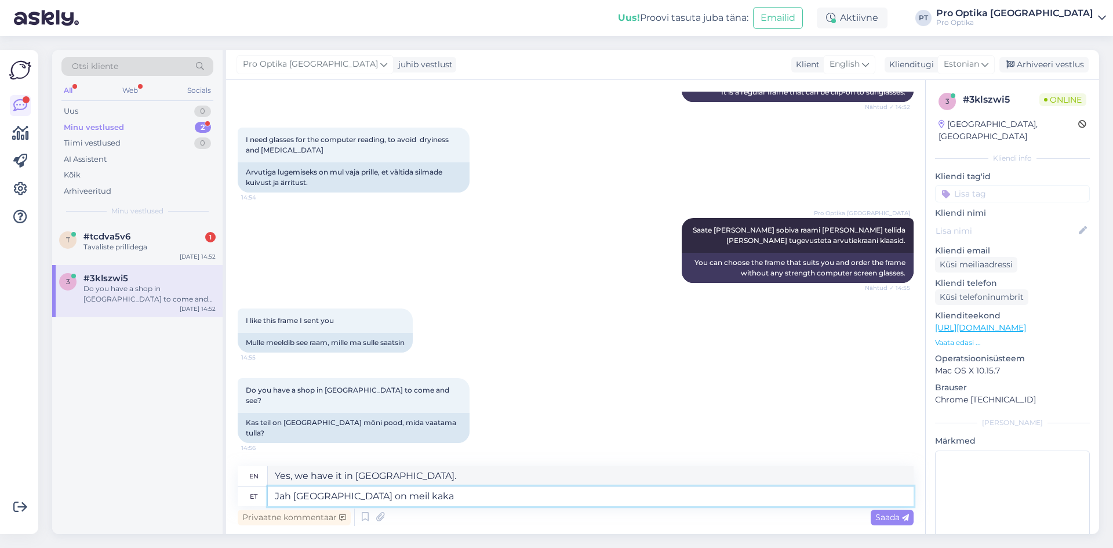
type textarea "Yes, we have poop in [GEOGRAPHIC_DATA]"
type textarea "Jah [GEOGRAPHIC_DATA] on meil kaks"
type textarea "Yes, we have two in [GEOGRAPHIC_DATA]."
type textarea "Jah [GEOGRAPHIC_DATA] on meil kaks Pro"
type textarea "Yes, we have two Pros in [GEOGRAPHIC_DATA]."
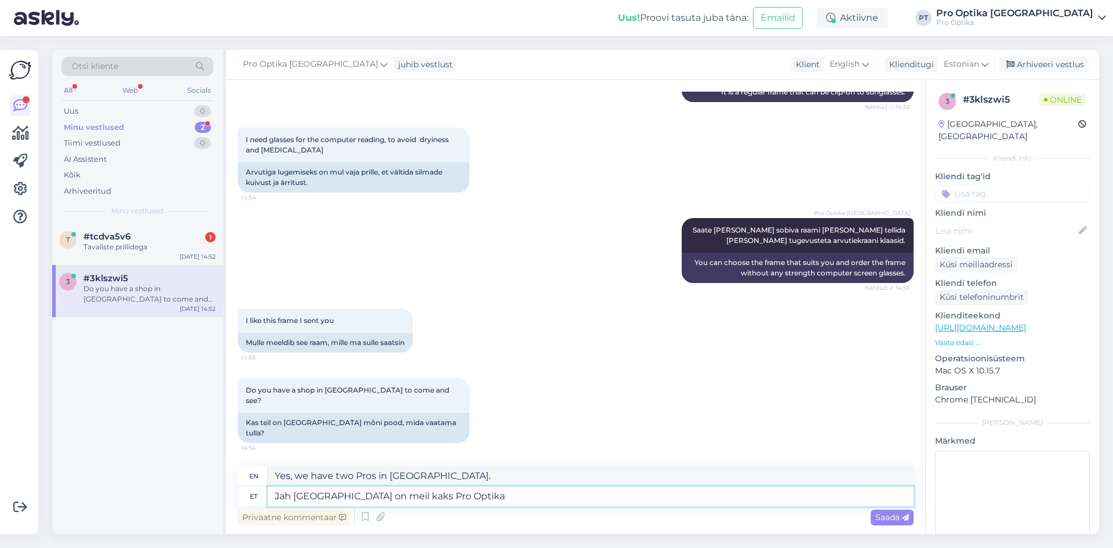
type textarea "Jah [GEOGRAPHIC_DATA] on meil kaks Pro Optika"
type textarea "Yes, we have two Pro Optikas in [GEOGRAPHIC_DATA]."
type textarea "Jah [GEOGRAPHIC_DATA] on meil kaks Pro Optika ka"
type textarea "Yes, we have two Pro Optika stores in [GEOGRAPHIC_DATA]."
type textarea "Jah [GEOGRAPHIC_DATA] on meil kaks Pro Optika kauplust,"
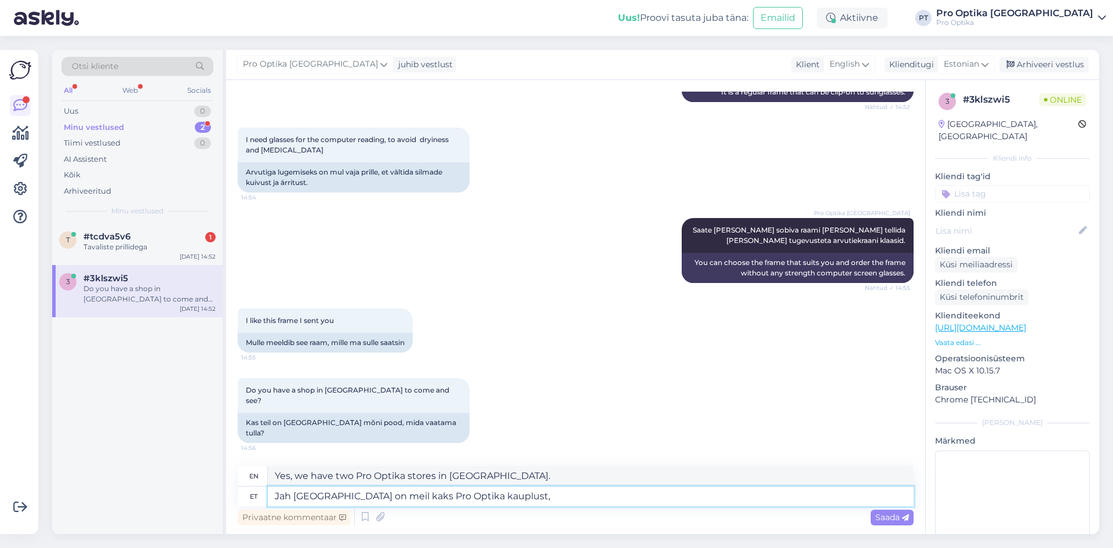
type textarea "Yes, we have two Pro Optika stores in [GEOGRAPHIC_DATA],"
type textarea "Jah [GEOGRAPHIC_DATA] on meil kaks Pro Optika kauplust, üks"
type textarea "Yes, we have two Pro Optika stores in [GEOGRAPHIC_DATA], one"
type textarea "Jah [GEOGRAPHIC_DATA] on meil kaks Pro Optika kauplust, üks Kaubamajas"
type textarea "Yes, we have two Pro Optika stores in [GEOGRAPHIC_DATA], one in [GEOGRAPHIC_DAT…"
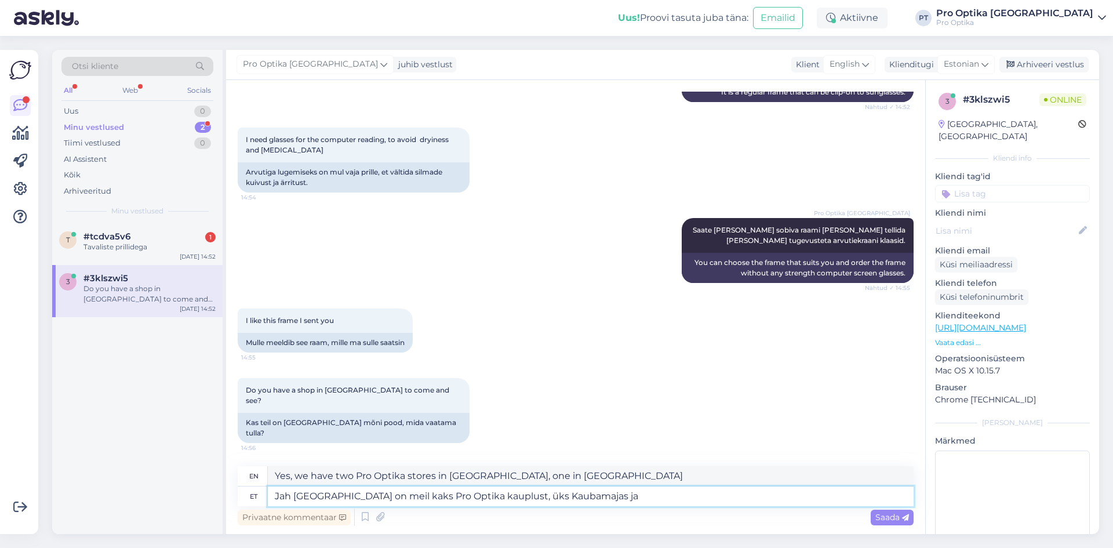
type textarea "Jah [GEOGRAPHIC_DATA] on meil kaks Pro Optika kauplust, üks Kaubamajas ja"
type textarea "Yes, we have two Pro Optika stores in [GEOGRAPHIC_DATA], one in [GEOGRAPHIC_DAT…"
type textarea "Jah [GEOGRAPHIC_DATA] on meil kaks Pro Optika kauplust, üks Kaubamajas ja teine"
type textarea "Yes, we have two Pro Optika stores in [GEOGRAPHIC_DATA], one in [GEOGRAPHIC_DAT…"
type textarea "Jah [GEOGRAPHIC_DATA] on meil kaks Pro Optika kauplust, üks [GEOGRAPHIC_DATA] j…"
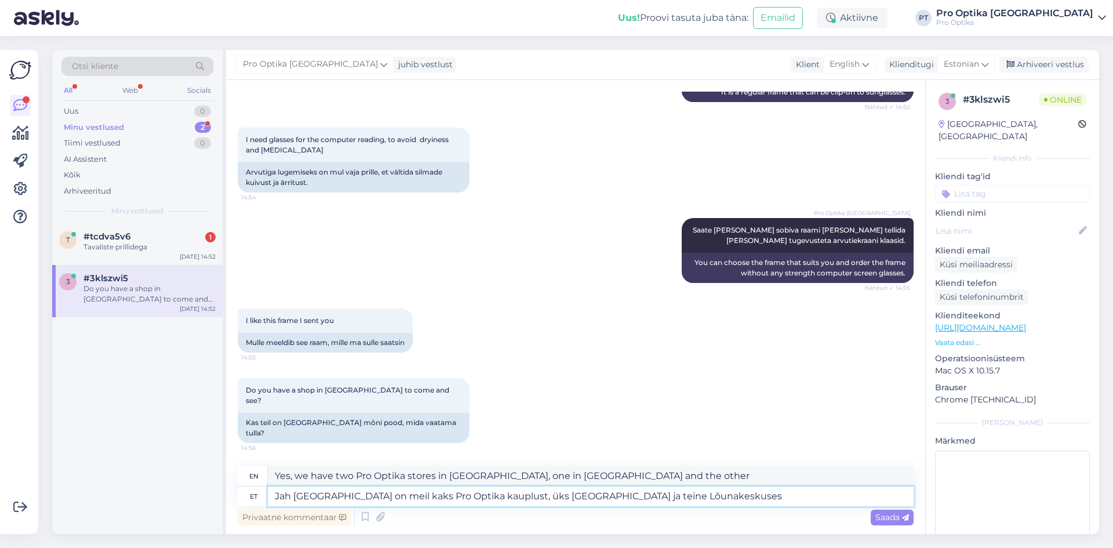
type textarea "Yes, we have two Pro Optika stores in [GEOGRAPHIC_DATA], one in [GEOGRAPHIC_DAT…"
click at [293, 494] on textarea "Jah [GEOGRAPHIC_DATA] on meil kaks Pro Optika kauplust, üks [GEOGRAPHIC_DATA] j…" at bounding box center [591, 496] width 646 height 20
click at [401, 498] on textarea "Jah, meil on [GEOGRAPHIC_DATA] on meil kaks Pro Optika kauplust, üks [GEOGRAPHI…" at bounding box center [591, 496] width 646 height 20
click at [702, 494] on textarea "Jah, meil on [GEOGRAPHIC_DATA] kaks Pro Optika kauplust, üks Kaubamajas ja tein…" at bounding box center [591, 496] width 646 height 20
type textarea "Jah, meil on [GEOGRAPHIC_DATA] kaks Pro Optika kauplust, üks Kaubamajas ja tein…"
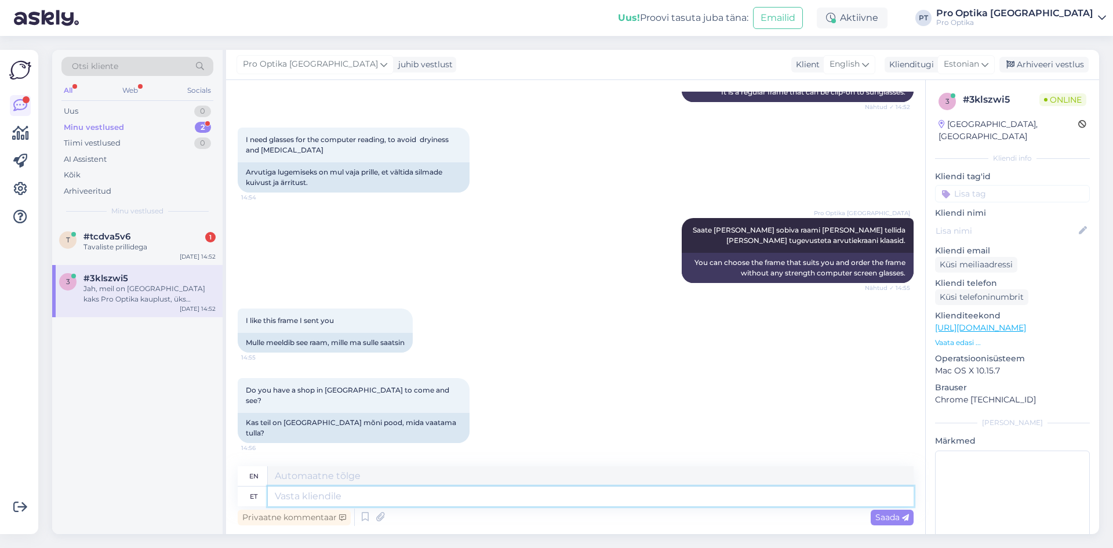
scroll to position [356, 0]
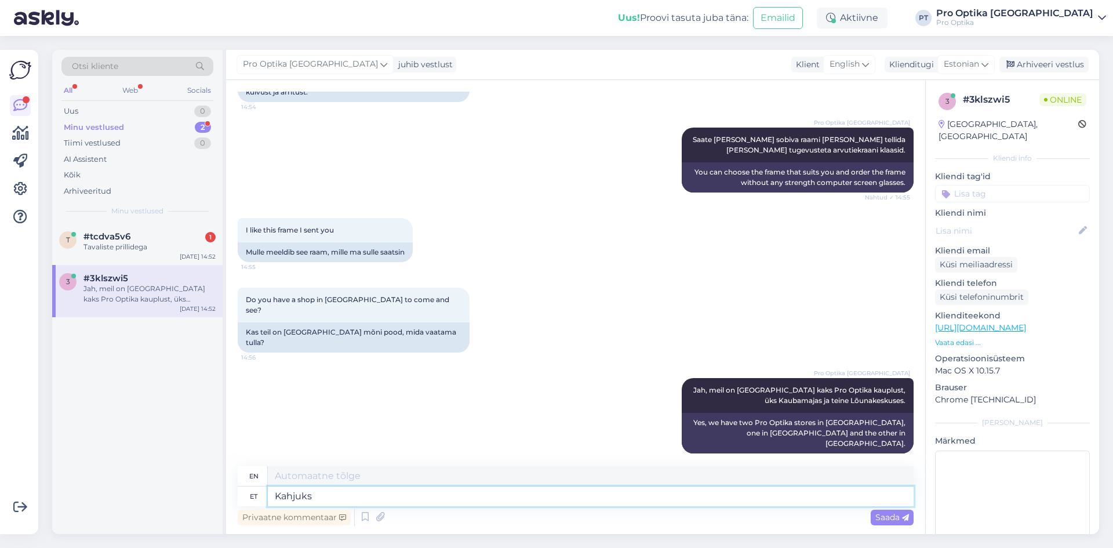
type textarea "Kahjuks n"
type textarea "Unfortunately"
type textarea "Kahjuks nüüd"
type textarea "Unfortunately now"
type textarea "Kahjuks nüüd seda s"
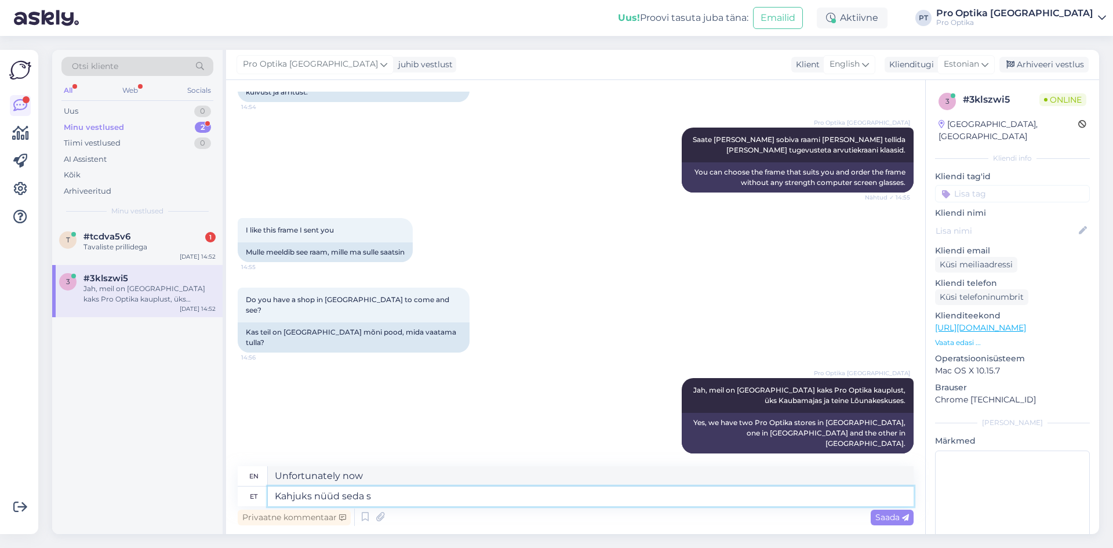
type textarea "Unfortunately now this"
type textarea "Kahjuks nüüd seda soovitud"
type textarea "Unfortunately, now this is what you want"
type textarea "Kahjuks nüüd seda soovitud mudelit ei"
type textarea "Unfortunately, this desired model is no longer available."
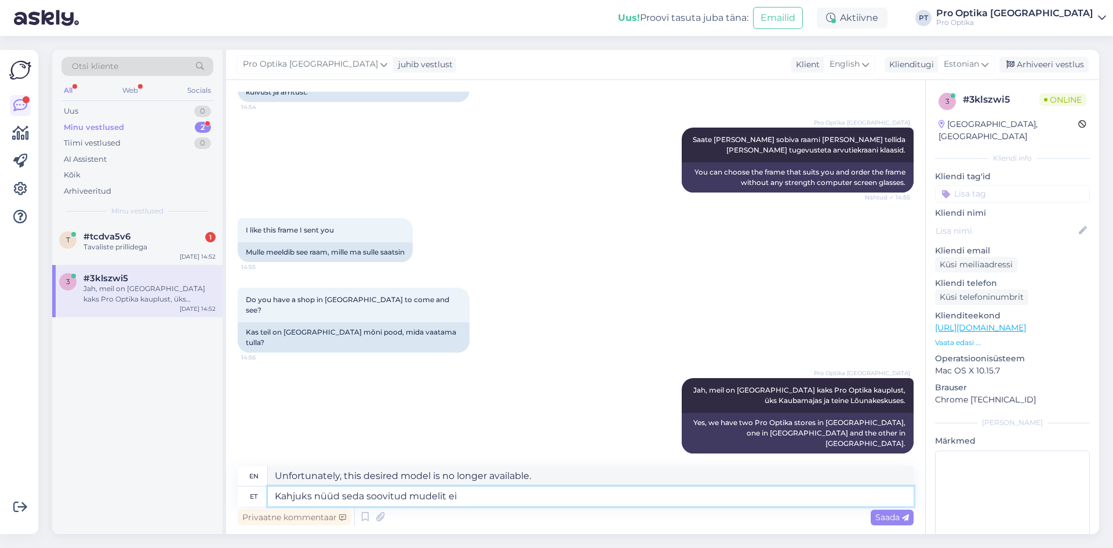
type textarea "Kahjuks nüüd seda soovitud mudelit ei"
type textarea "Unfortunately, the desired model is not available now."
type textarea "Kahjuks nüüd seda soovitud mudelit ei ole [GEOGRAPHIC_DATA], k"
type textarea "Unfortunately, the desired model is not available in [GEOGRAPHIC_DATA] now,"
type textarea "Kahjuks nüüd seda soovitud mudelit ei ole [GEOGRAPHIC_DATA], kuid"
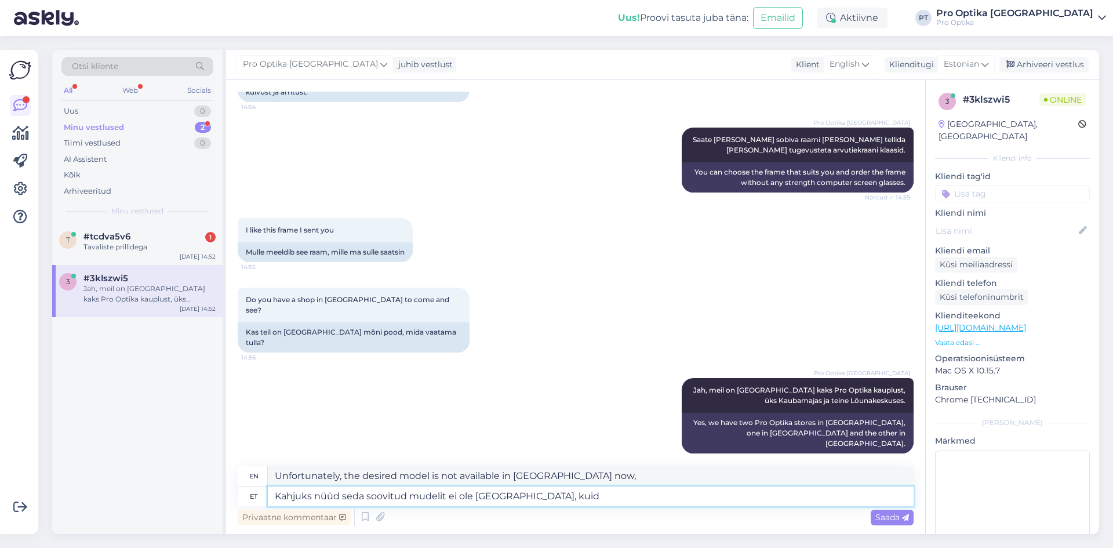
type textarea "Unfortunately, the desired model is not available in [GEOGRAPHIC_DATA] now, but"
type textarea "Kahjuks nüüd seda soovitud mudelit ei ole [GEOGRAPHIC_DATA], kuid Teil o"
type textarea "Unfortunately, the desired model is not available in [GEOGRAPHIC_DATA], but you…"
type textarea "Kahjuks nüüd seda soovitud mudelit ei ole [GEOGRAPHIC_DATA], kuid Teil on v"
type textarea "Unfortunately, the desired model is not available in [GEOGRAPHIC_DATA], but you…"
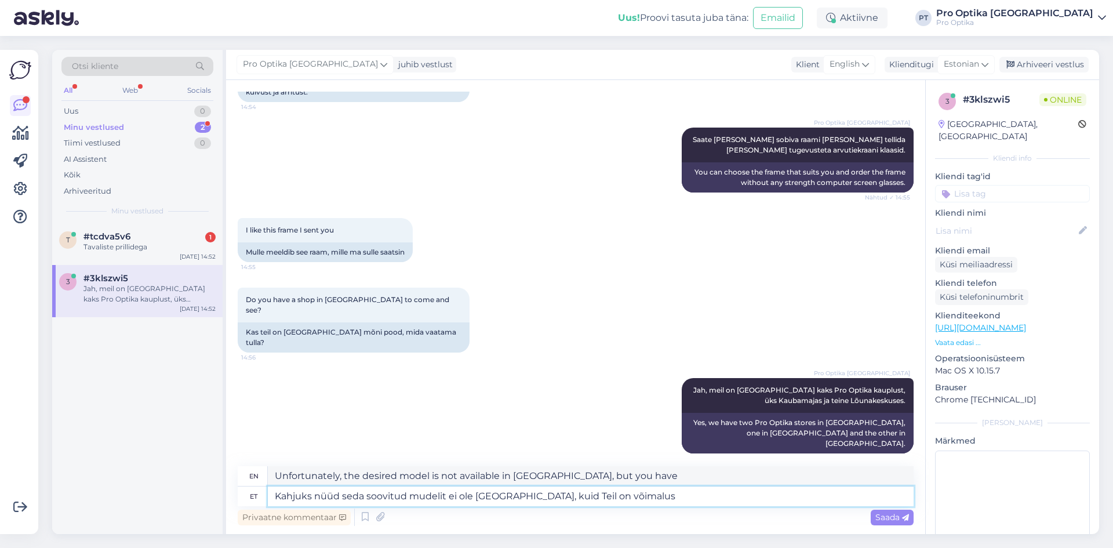
type textarea "Kahjuks nüüd seda soovitud mudelit ei ole [GEOGRAPHIC_DATA], kuid Teil on võima…"
type textarea "Unfortunately, this desired model is not available in [GEOGRAPHIC_DATA] now, bu…"
type textarea "Kahjuks nüüd seda soovitud mudelit ei ole [GEOGRAPHIC_DATA], kuid Teil on võima…"
type textarea "Unfortunately, the desired model is not available in [GEOGRAPHIC_DATA] now, but…"
type textarea "Kahjuks nüüd seda soovitud mudelit ei ole [GEOGRAPHIC_DATA], kuid Teil on võima…"
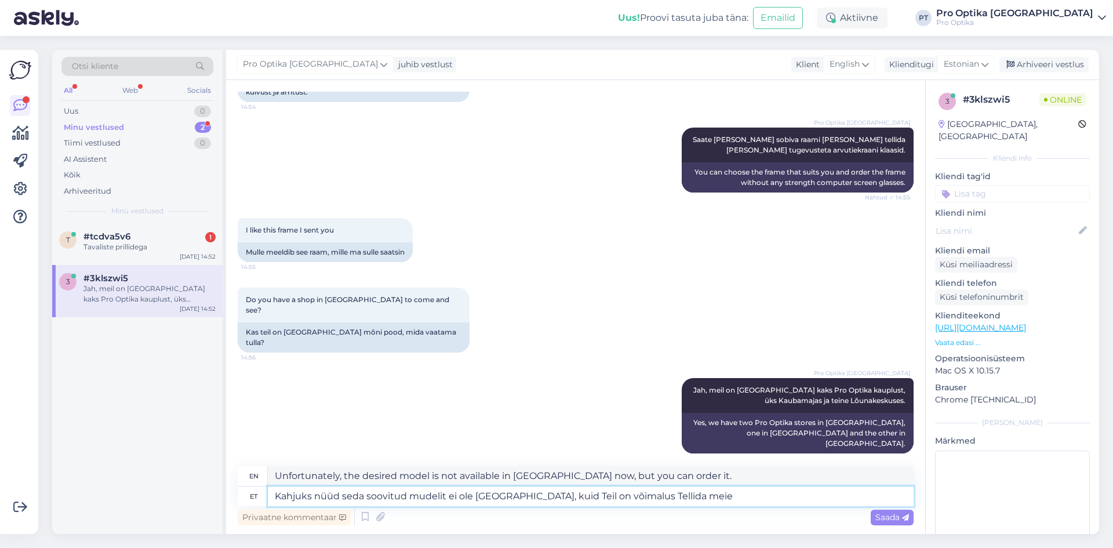
type textarea "Unfortunately, this desired model is not available in [GEOGRAPHIC_DATA], but yo…"
type textarea "Kahjuks nüüd seda soovitud mudelit ei ole [GEOGRAPHIC_DATA], kuid Teil on võima…"
type textarea "Unfortunately, this desired model is not available in [GEOGRAPHIC_DATA], but yo…"
type textarea "Kahjuks nüüd seda soovitud mudelit ei ole [GEOGRAPHIC_DATA], kuid Teil on võima…"
type textarea "Unfortunately, this desired model is not available in [GEOGRAPHIC_DATA], but yo…"
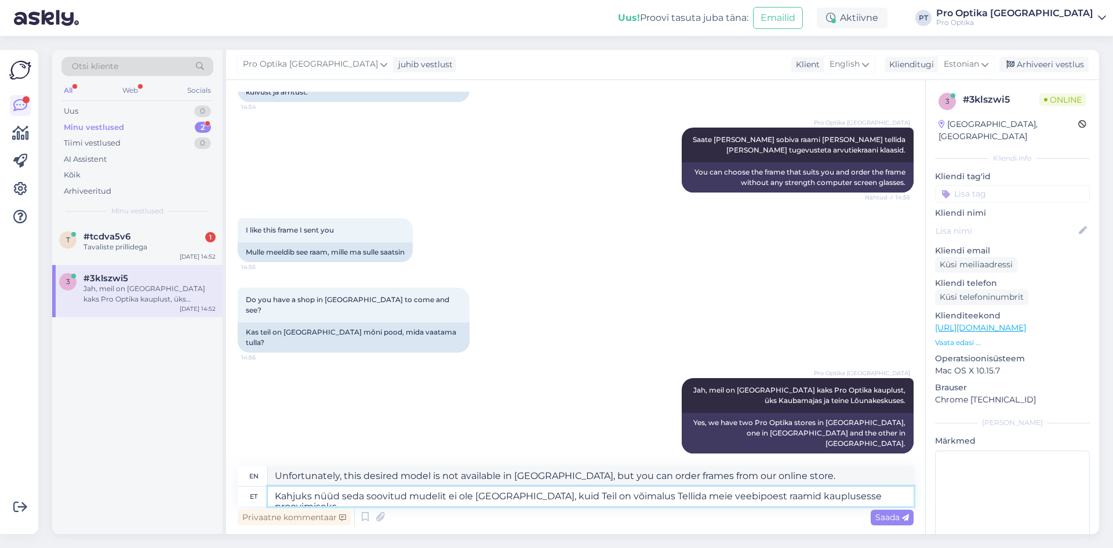
type textarea "Kahjuks nüüd seda soovitud mudelit ei ole [GEOGRAPHIC_DATA], kuid Teil on võima…"
type textarea "Unfortunately, the desired model is not available in [GEOGRAPHIC_DATA], but you…"
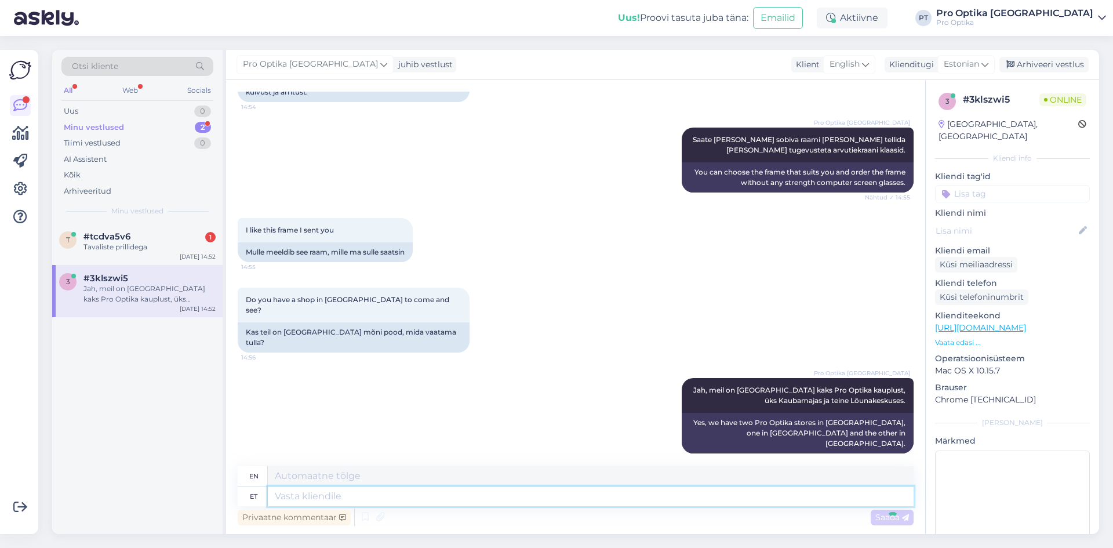
scroll to position [467, 0]
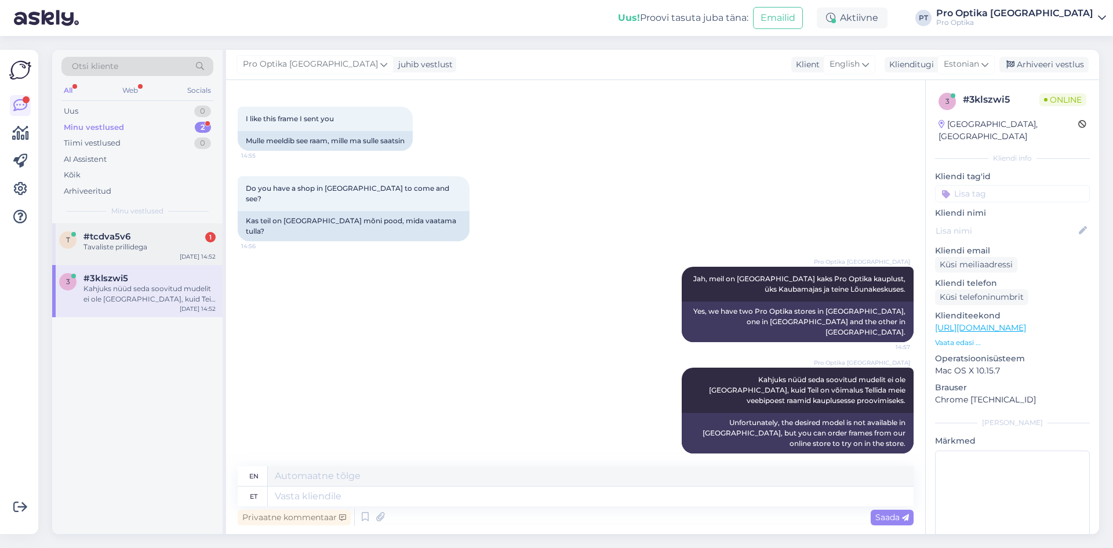
click at [165, 252] on div "Tavaliste prillidega" at bounding box center [149, 247] width 132 height 10
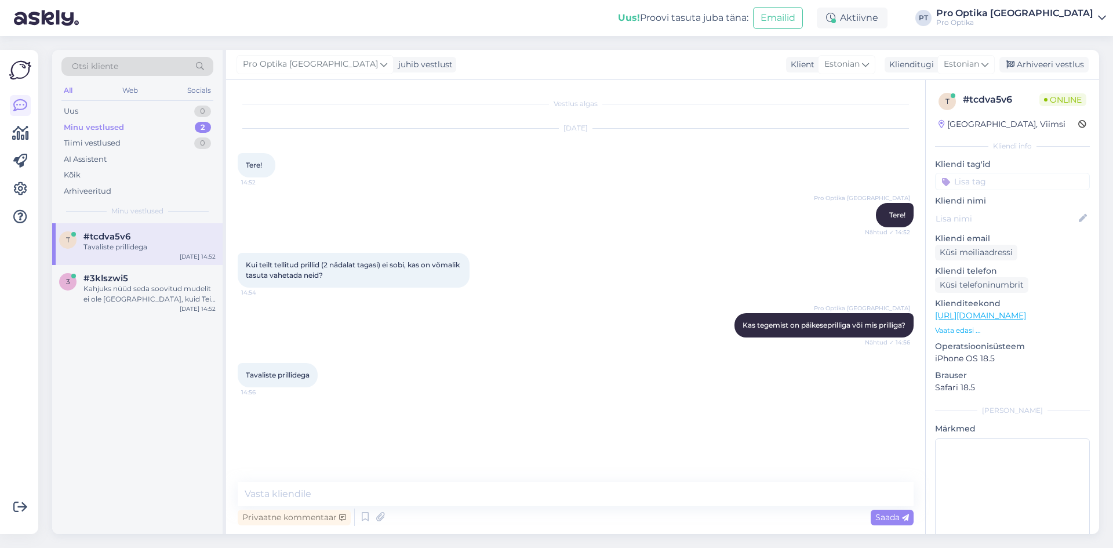
scroll to position [0, 0]
click at [376, 497] on textarea at bounding box center [576, 494] width 676 height 24
type textarea "J"
type textarea "K"
type textarea "O"
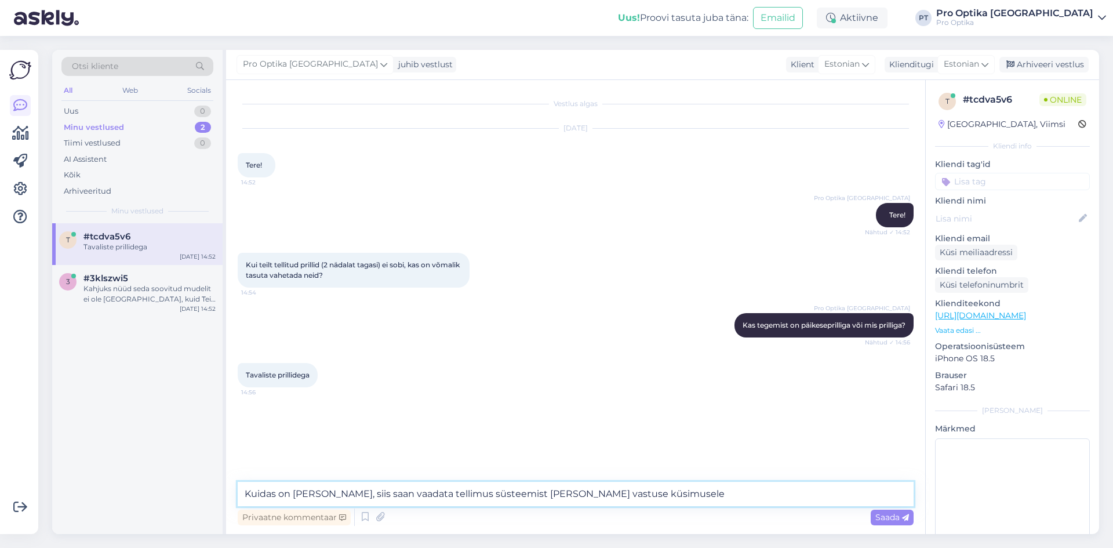
type textarea "Kuidas on [PERSON_NAME], siis saan vaadata tellimus süsteemist [PERSON_NAME] va…"
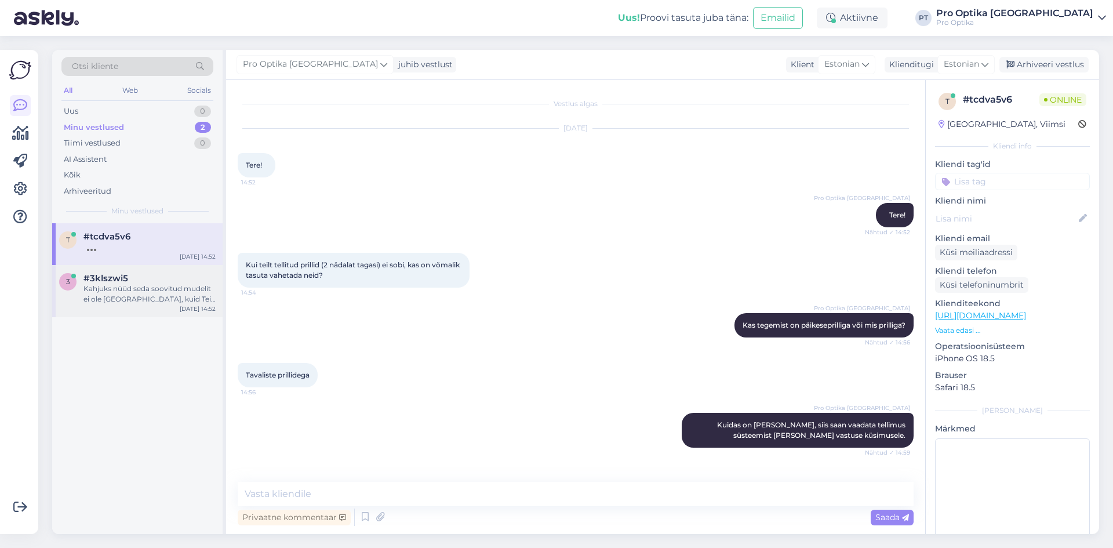
click at [147, 308] on div "3 #3klszwi5 Kahjuks nüüd seda soovitud mudelit ei ole [GEOGRAPHIC_DATA], kuid T…" at bounding box center [137, 291] width 170 height 52
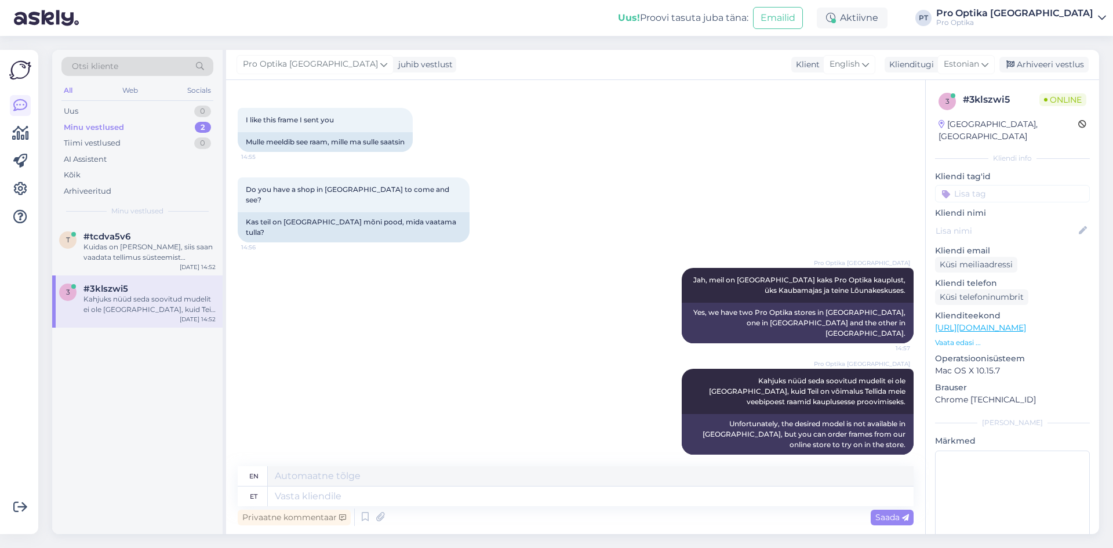
scroll to position [467, 0]
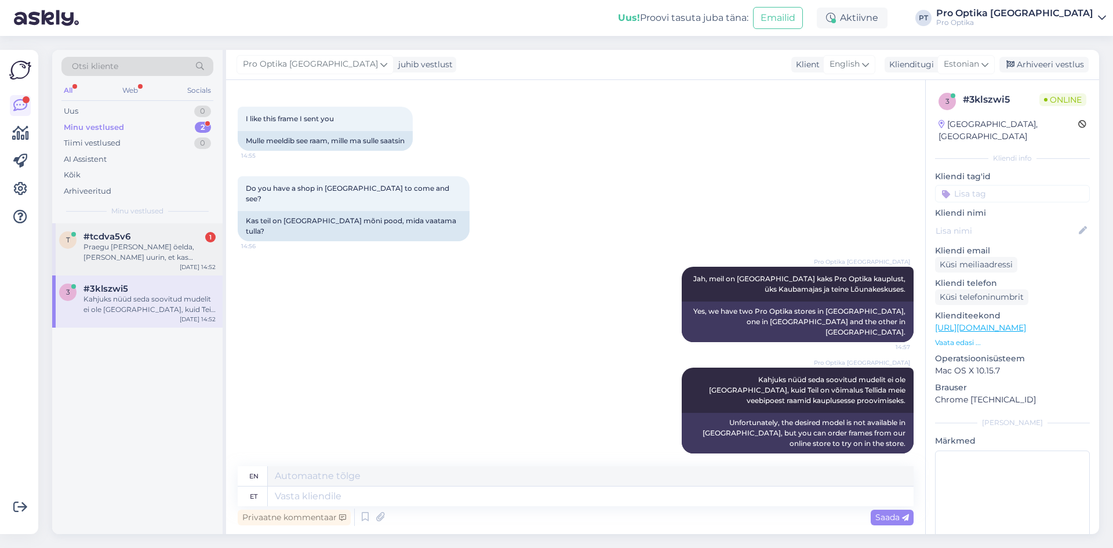
click at [111, 244] on div "Praegu [PERSON_NAME] öelda, [PERSON_NAME] uurin, et kas [PERSON_NAME] on sellin…" at bounding box center [149, 252] width 132 height 21
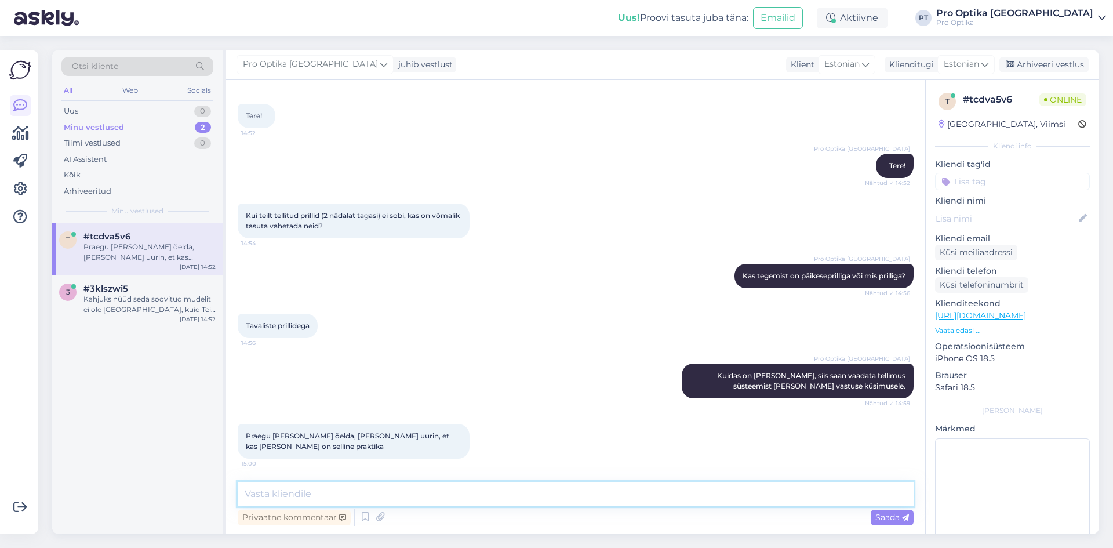
click at [317, 496] on textarea at bounding box center [576, 494] width 676 height 24
type textarea "Kui tegemist on tavalise prilliga [PERSON_NAME] sisse paigaldatud klaasid [PERS…"
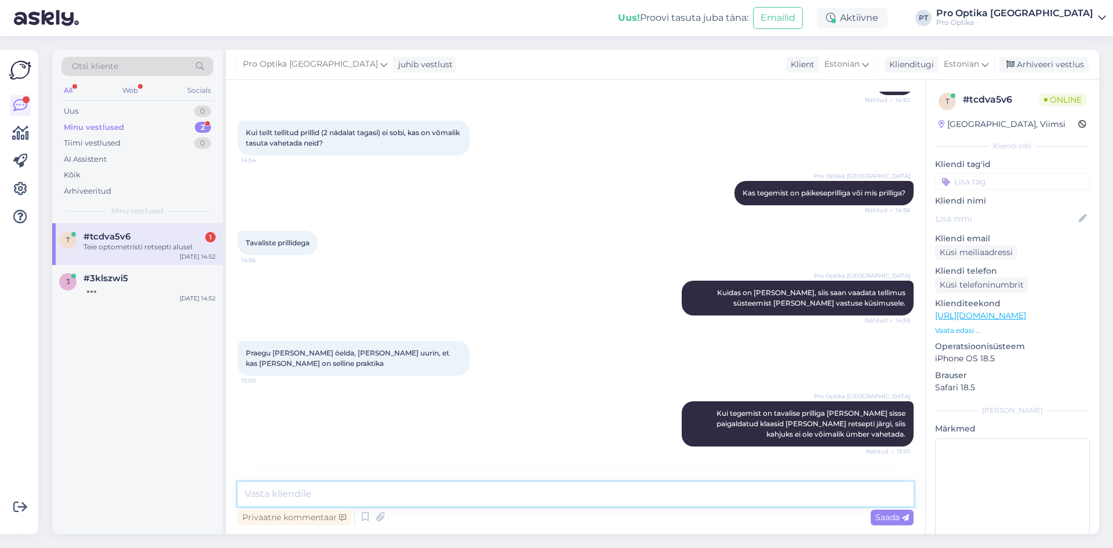
scroll to position [170, 0]
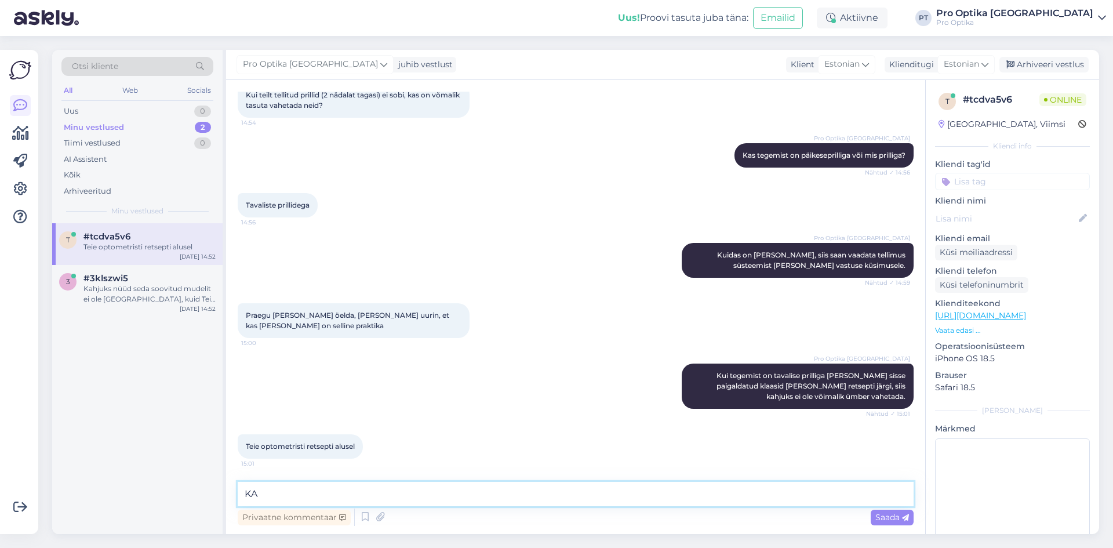
type textarea "K"
type textarea "S"
type textarea "K"
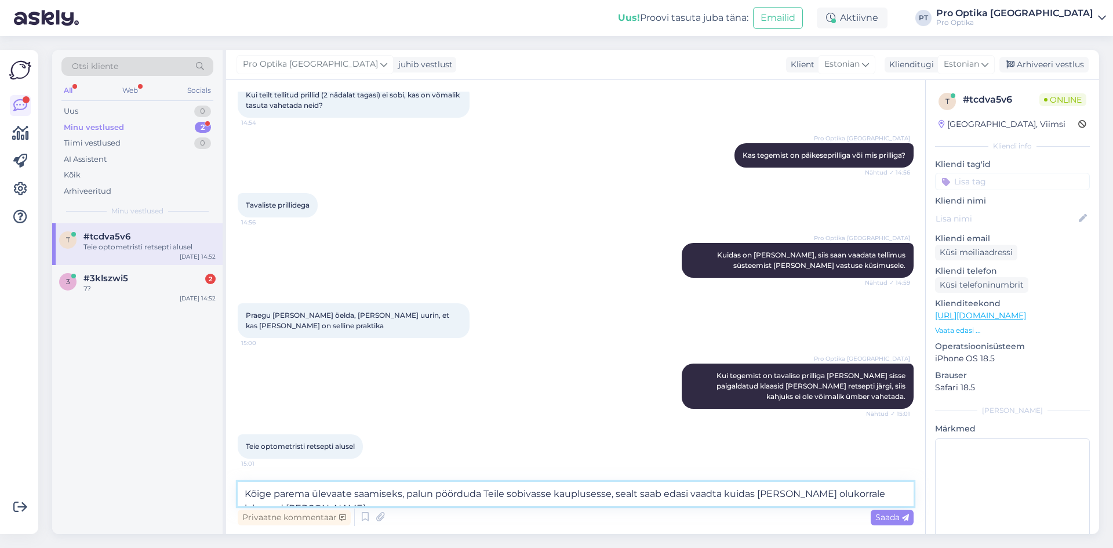
click at [722, 499] on textarea "Kõige parema ülevaate saamiseks, palun pöörduda Teile sobivasse kauplusesse, se…" at bounding box center [576, 494] width 676 height 24
click at [856, 496] on textarea "Kõige parema ülevaate saamiseks, palun pöörduda Teile sobivasse kauplusesse, se…" at bounding box center [576, 494] width 676 height 24
click at [714, 495] on textarea "Kõige parema ülevaate saamiseks, palun pöörduda Teile sobivasse kauplusesse, se…" at bounding box center [576, 494] width 676 height 24
click at [840, 497] on textarea "Kõige parema ülevaate saamiseks, palun pöörduda Teile sobivasse kauplusesse, [P…" at bounding box center [576, 494] width 676 height 24
type textarea "Kõige parema ülevaate saamiseks, palun pöörduda Teile sobivasse kauplusesse, ni…"
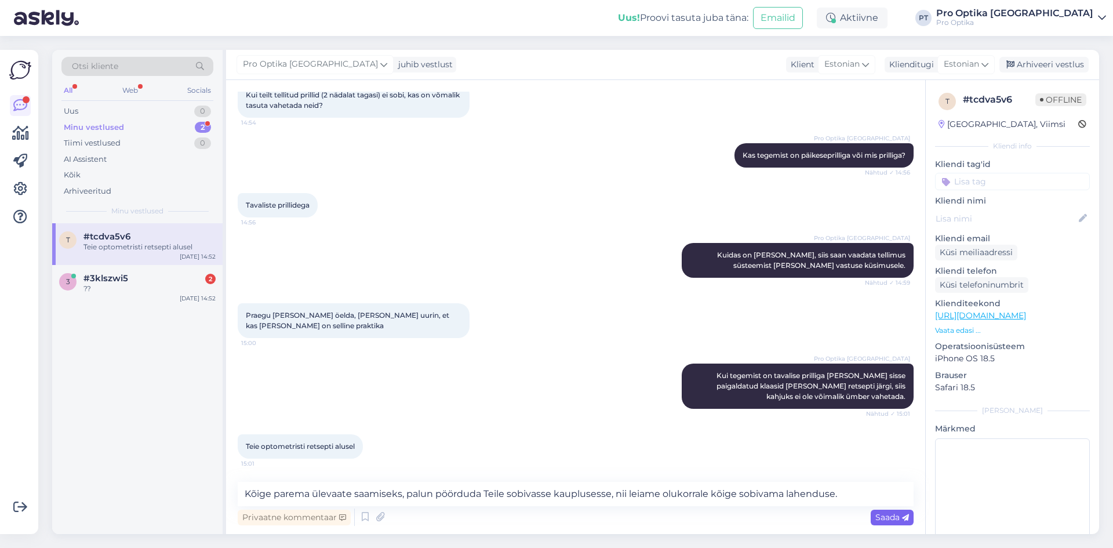
click at [892, 515] on span "Saada" at bounding box center [893, 517] width 34 height 10
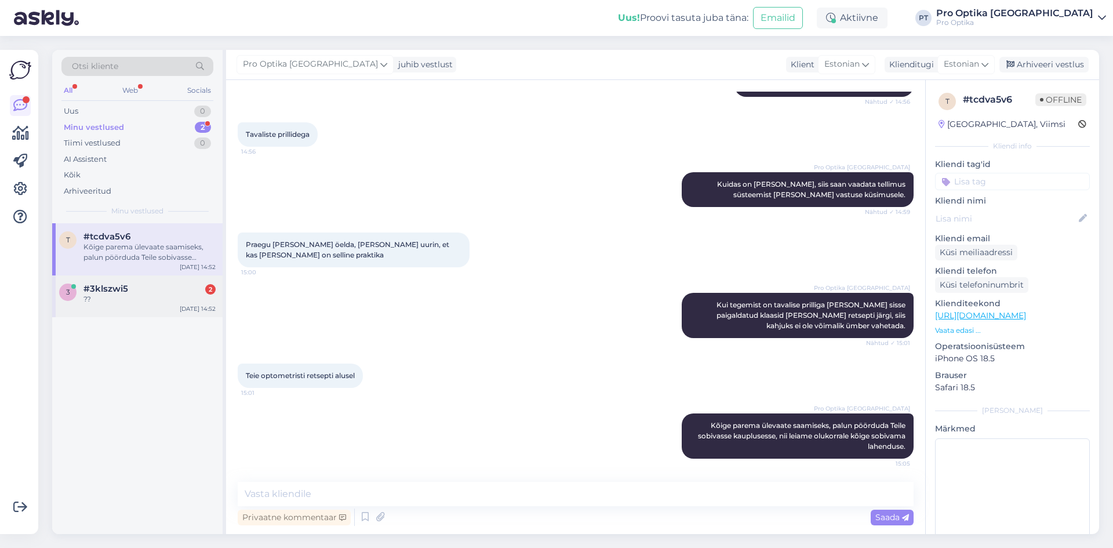
click at [93, 290] on span "#3klszwi5" at bounding box center [105, 289] width 45 height 10
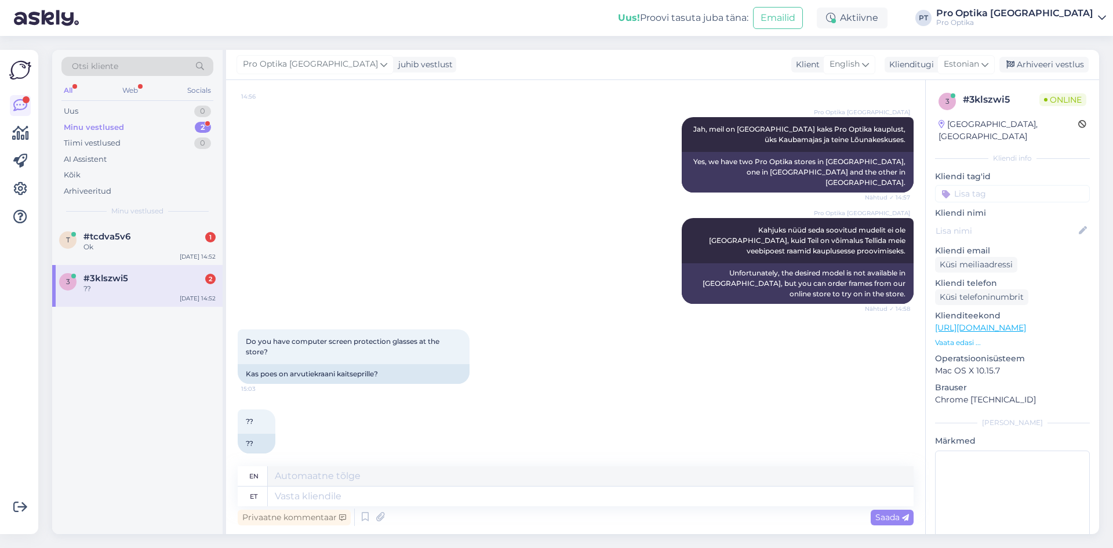
scroll to position [728, 0]
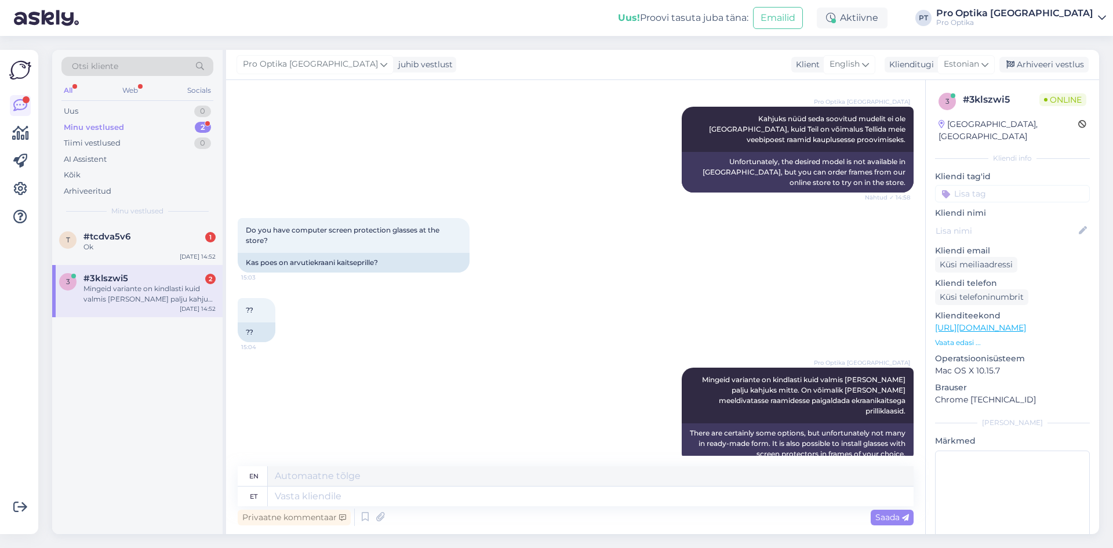
click at [147, 302] on div "Mingeid variante on kindlasti kuid valmis [PERSON_NAME] palju kahjuks mitte. On…" at bounding box center [149, 294] width 132 height 21
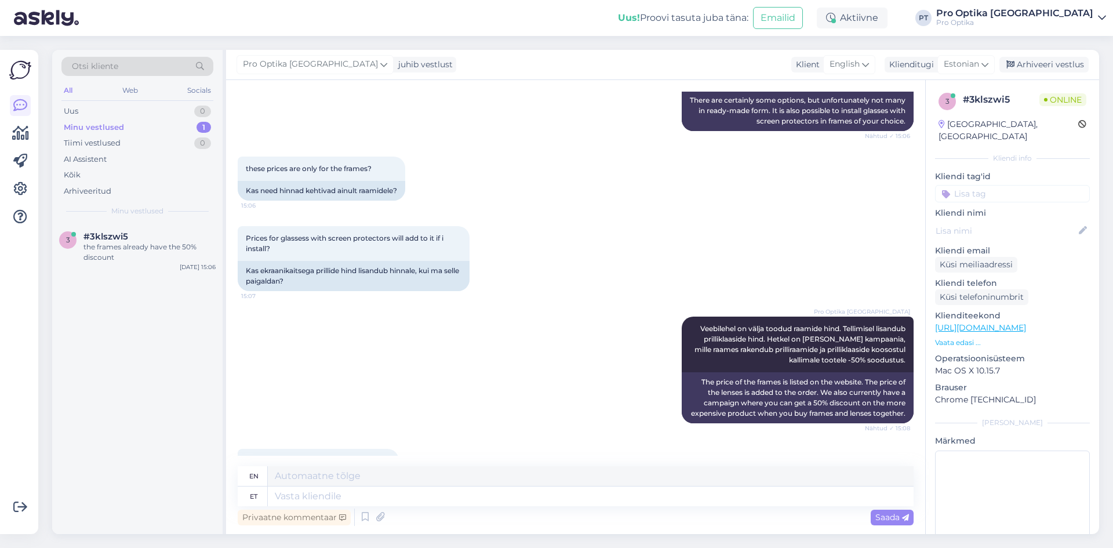
scroll to position [1101, 0]
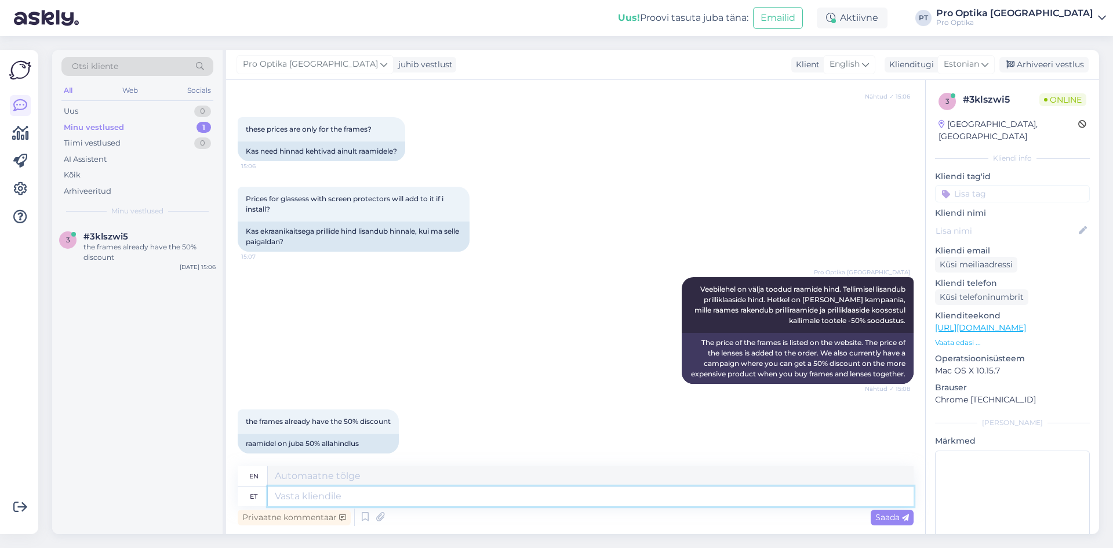
click at [359, 496] on textarea at bounding box center [591, 496] width 646 height 20
type textarea "Jah"
type textarea "Yes"
type textarea "Jah,"
type textarea "Yes,"
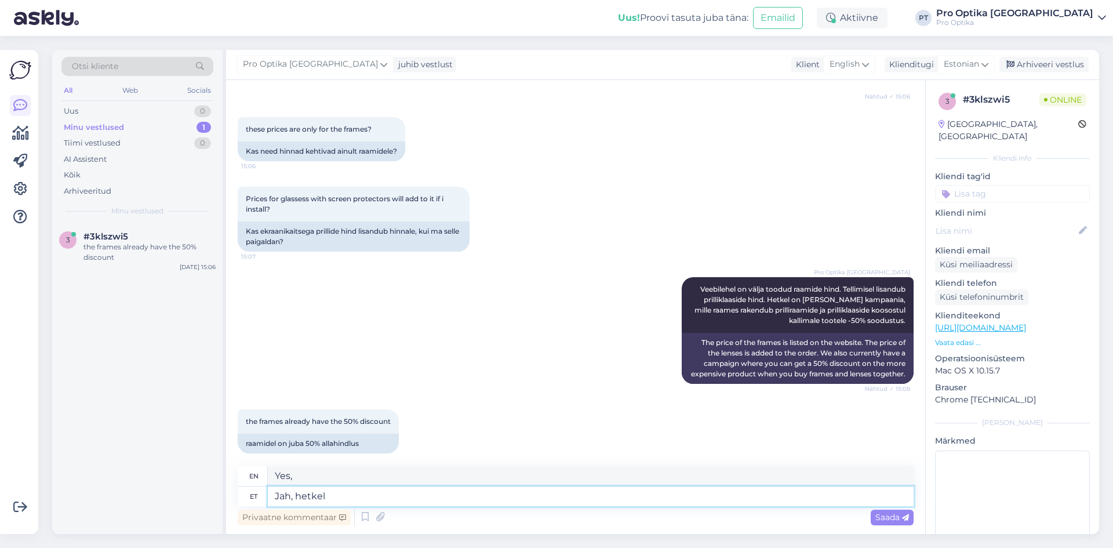
type textarea "Jah, hetkel"
type textarea "Yes, at the moment"
type textarea "Jah, hetkel on me"
type textarea "Yes, at the moment it is"
type textarea "Jah, hetkel on meil"
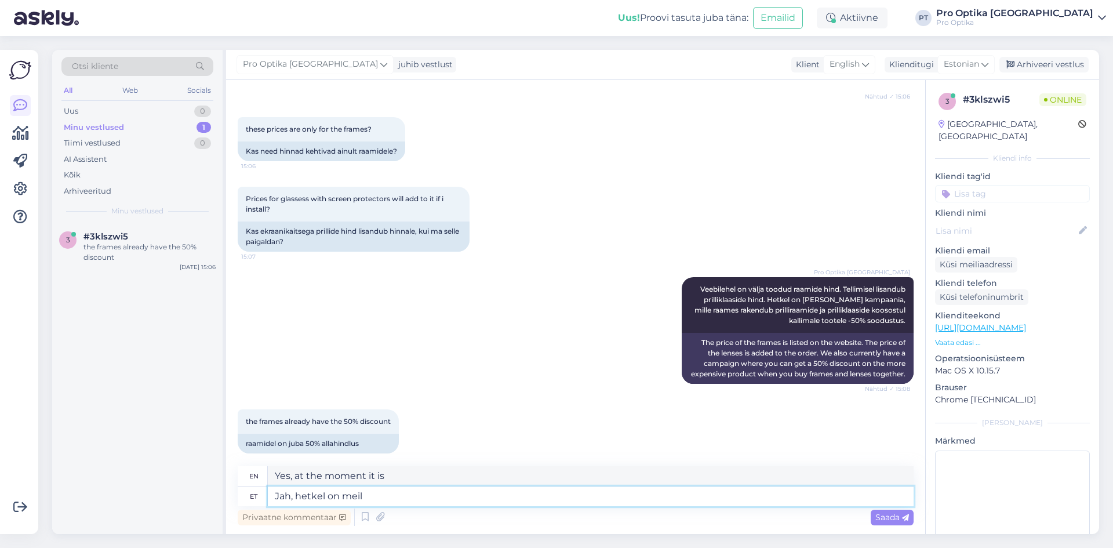
type textarea "Yes, we currently have"
type textarea "Jah, hetkel on meil käimas k"
type textarea "Yes, we are currently in the process."
type textarea "Jah, hetkel on meil käimas kampaania k"
type textarea "Yes, we currently have a campaign running."
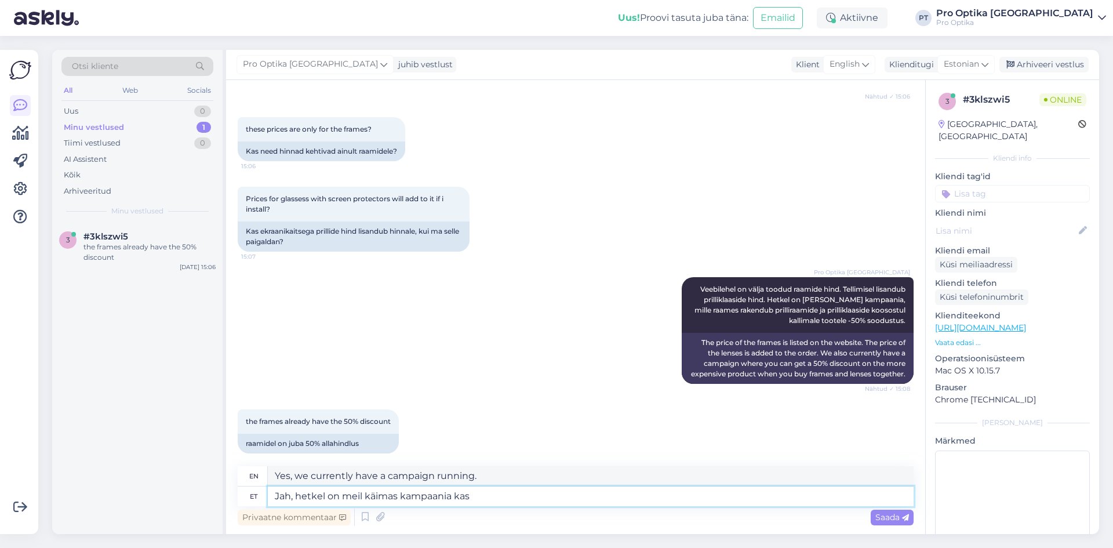
type textarea "Jah, hetkel on meil käimas kampaania kas"
type textarea "Yes, we currently have a campaign going on."
type textarea "Jah, hetkel on meil käimas kampaania kas raamid"
type textarea "Yes, we currently have a campaign running on frames"
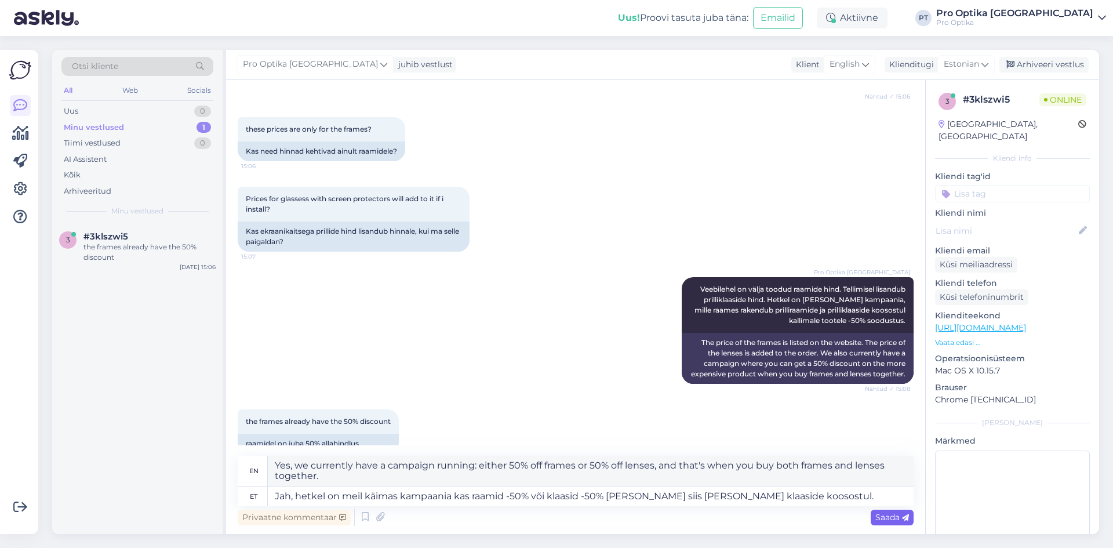
click at [883, 513] on span "Saada" at bounding box center [893, 517] width 34 height 10
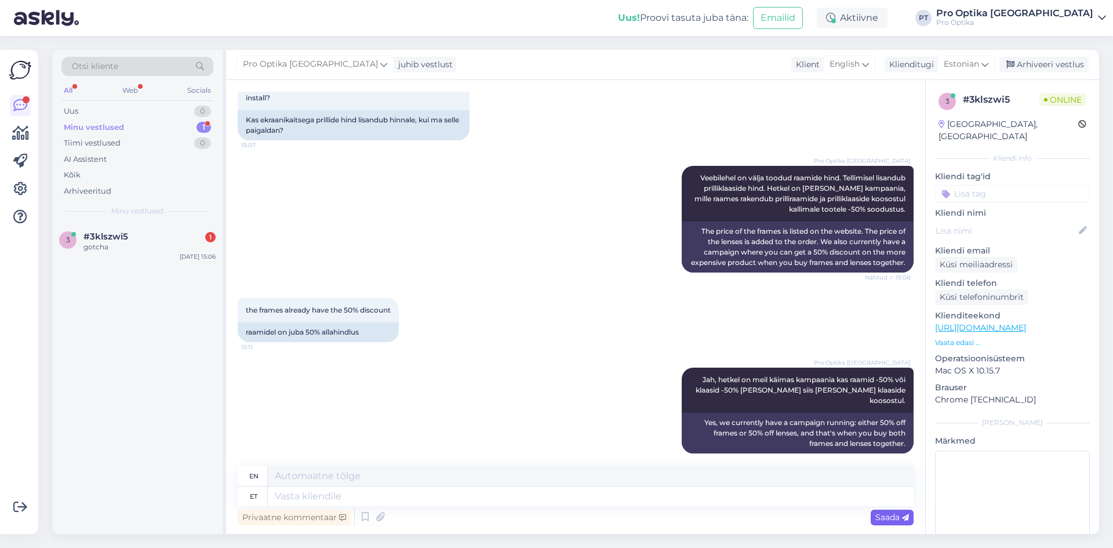
scroll to position [1271, 0]
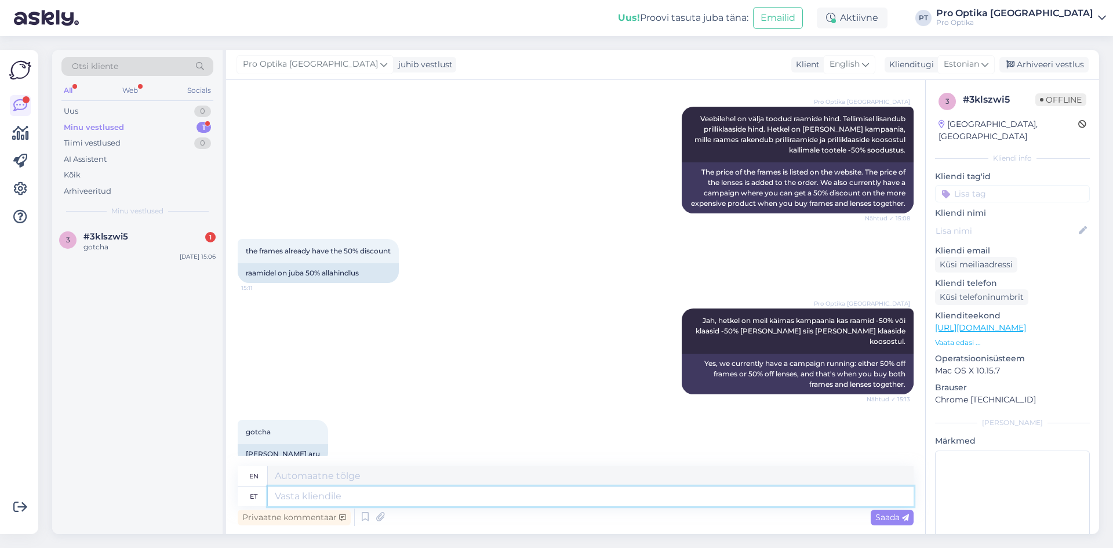
click at [306, 502] on textarea at bounding box center [591, 496] width 646 height 20
click at [385, 478] on textarea at bounding box center [591, 476] width 646 height 20
click at [388, 492] on textarea at bounding box center [591, 496] width 646 height 20
click at [150, 241] on div "#3klszwi5 1" at bounding box center [149, 236] width 132 height 10
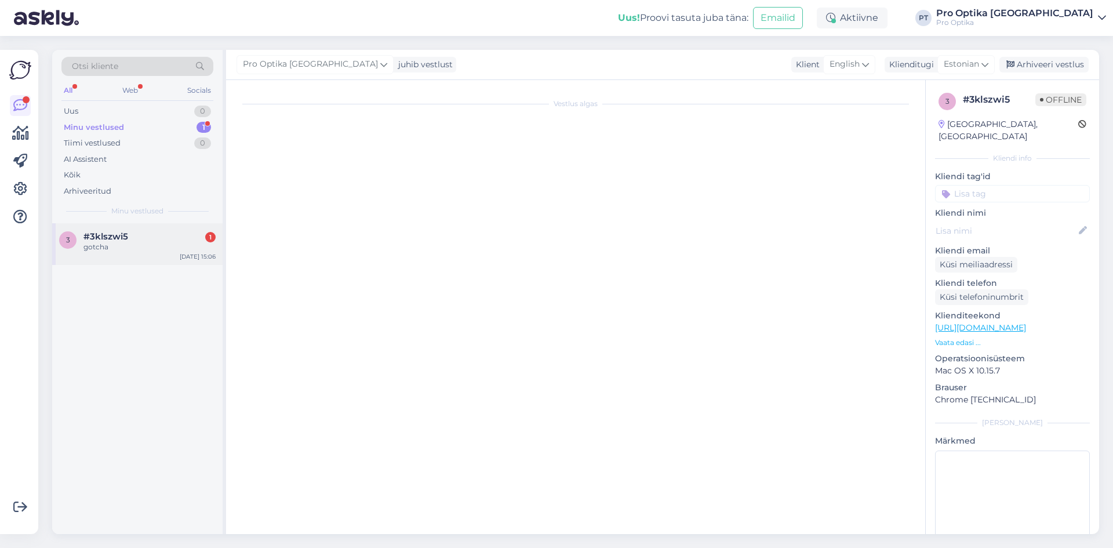
scroll to position [981, 0]
